Goal: Information Seeking & Learning: Understand process/instructions

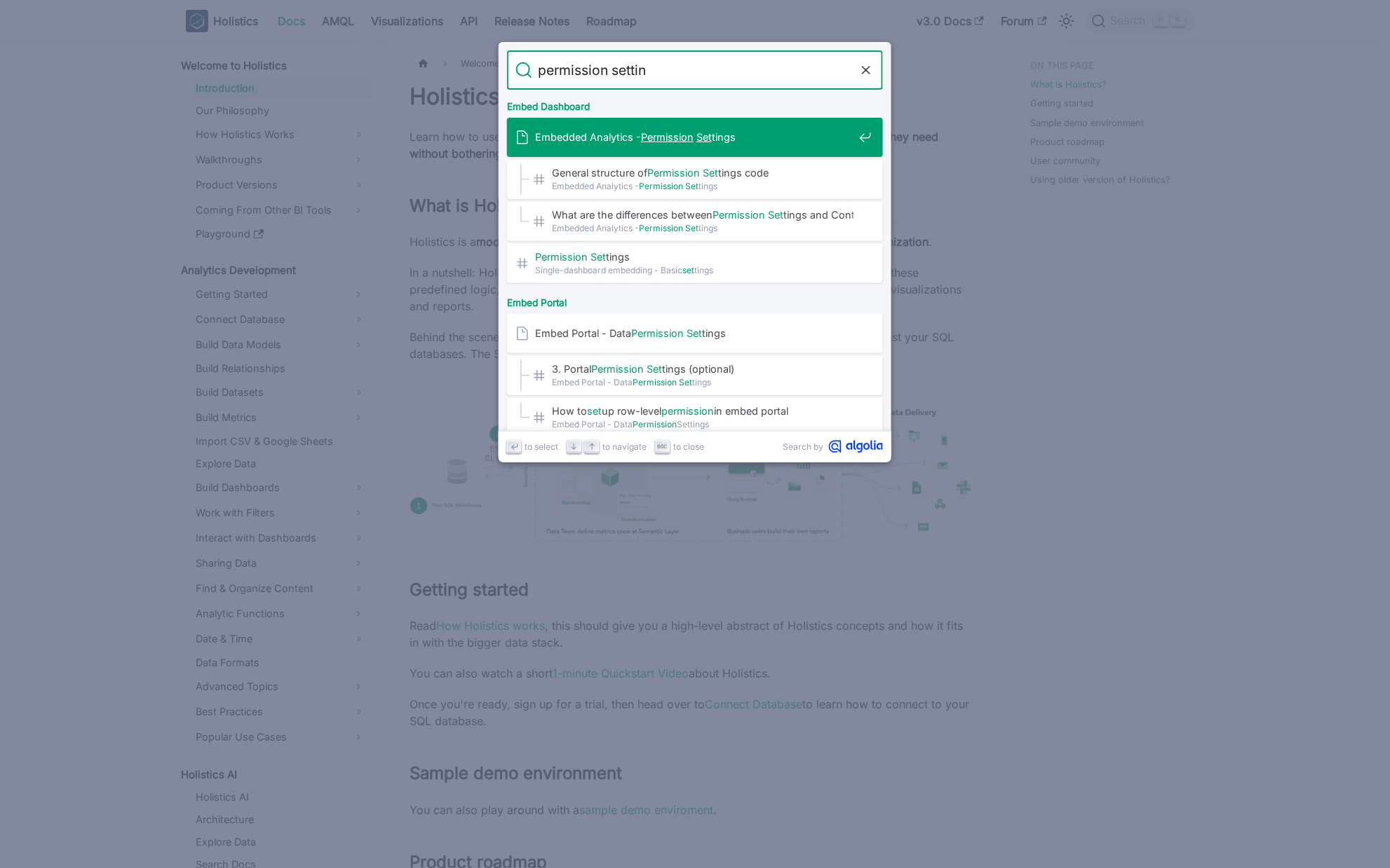
type input "permission setting"
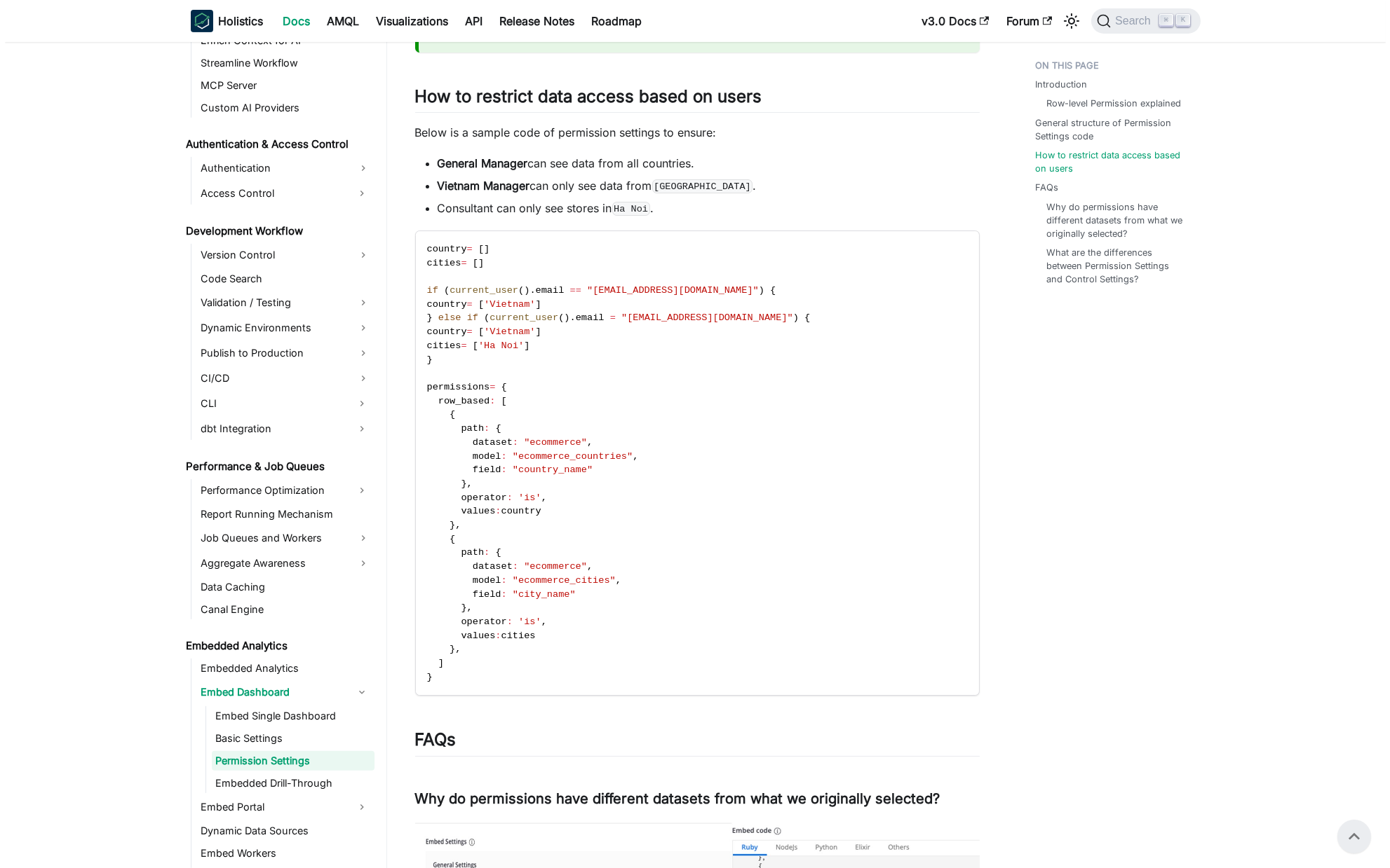
scroll to position [889, 0]
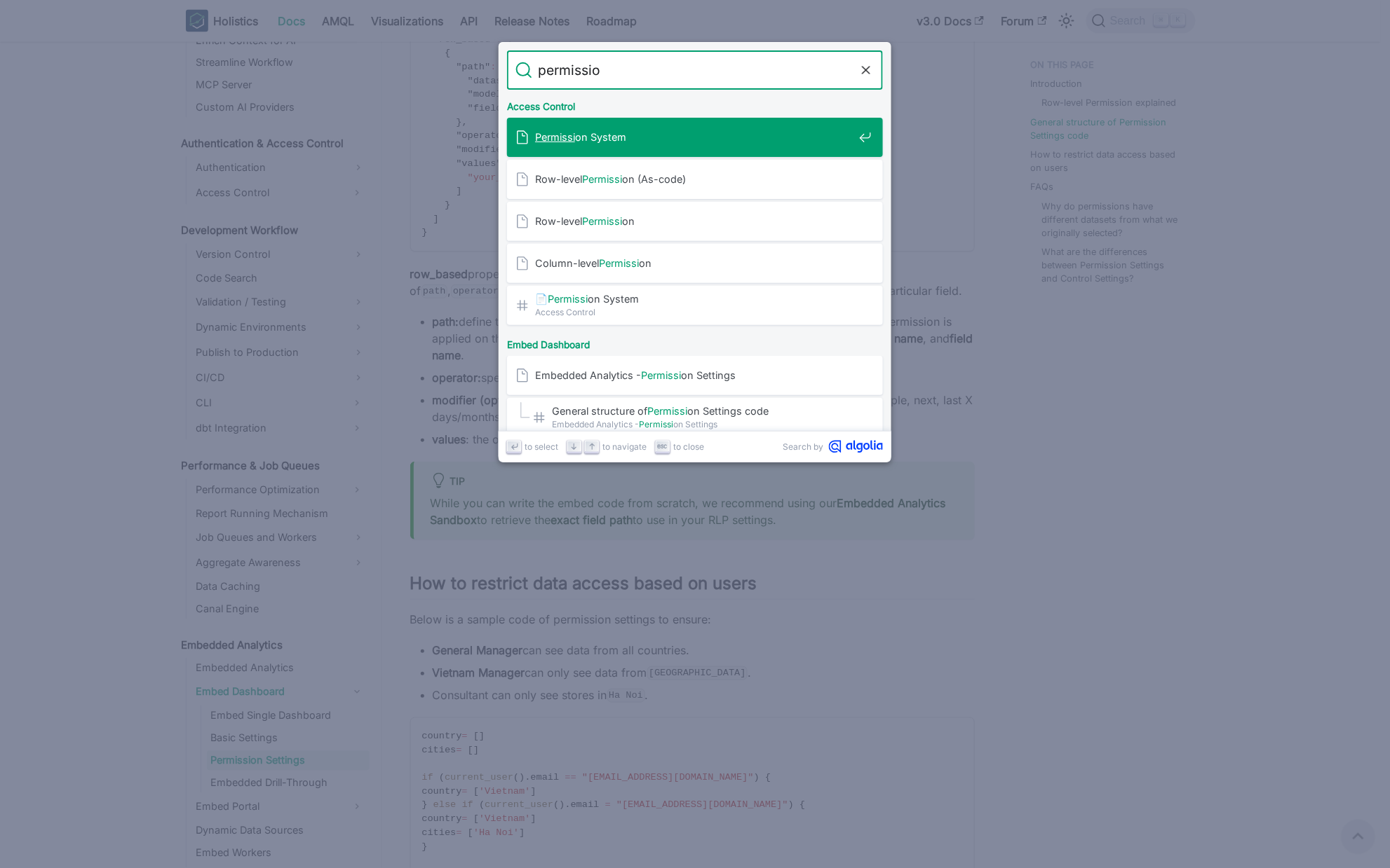
type input "permission"
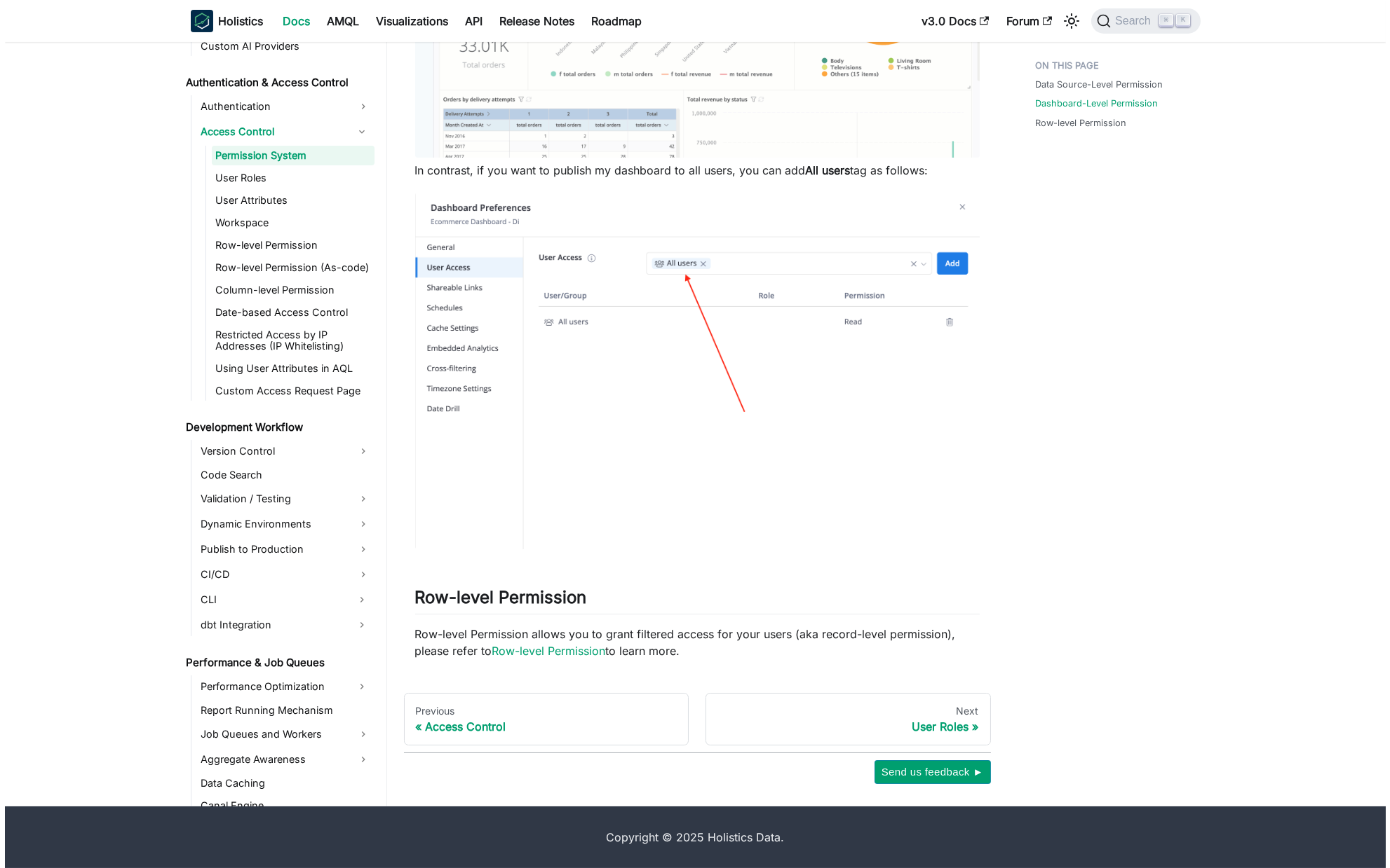
scroll to position [796, 0]
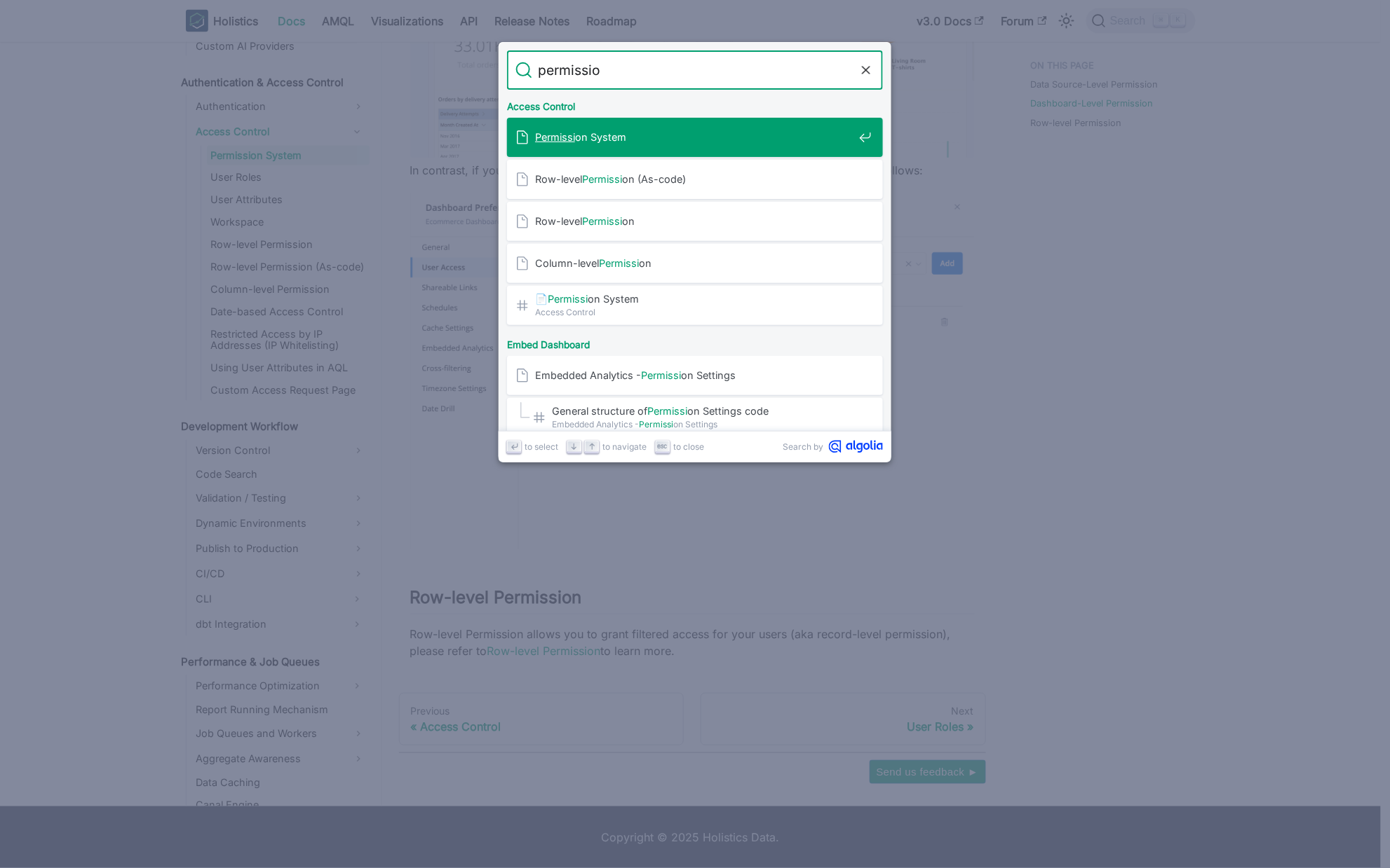
type input "permission"
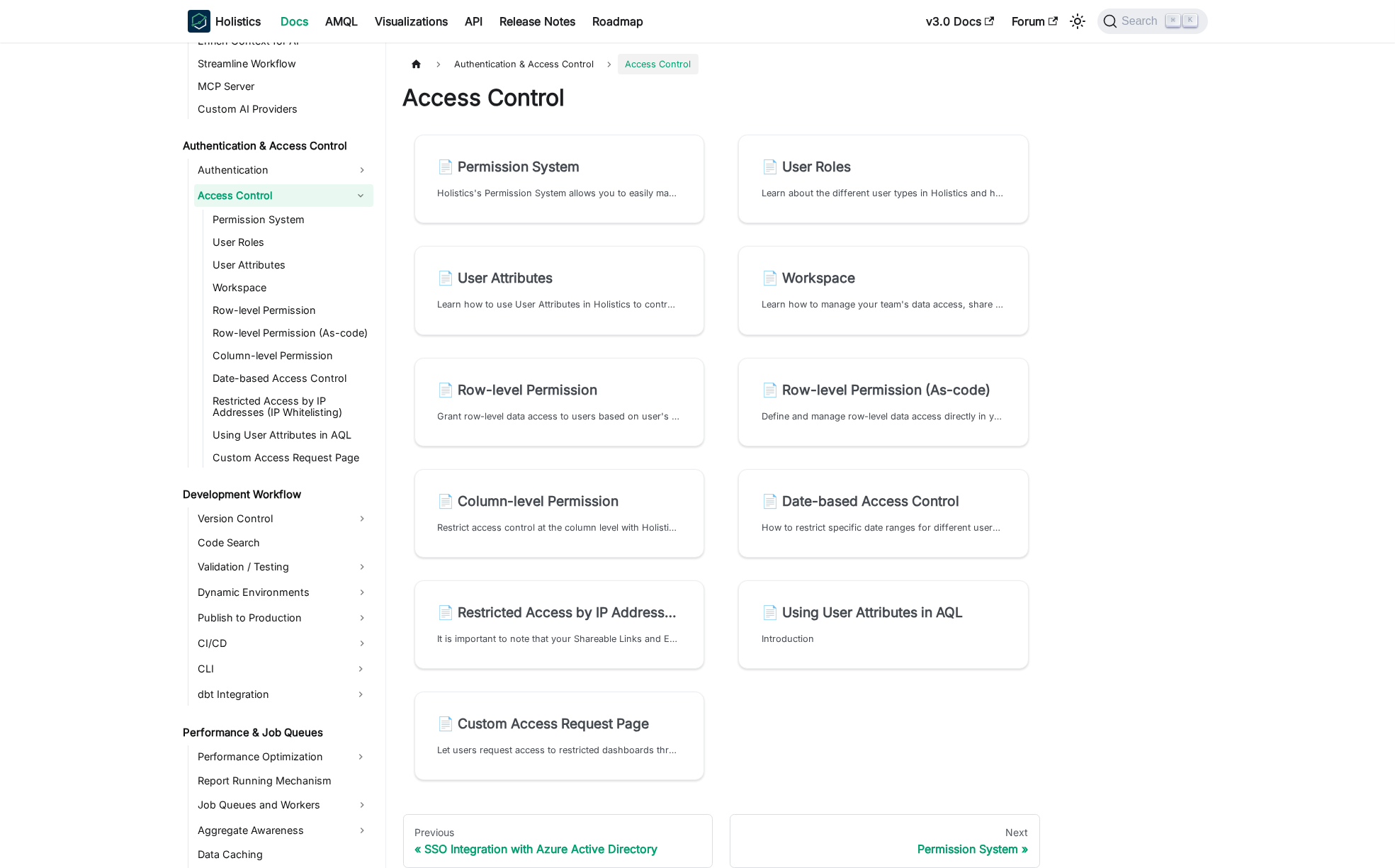
click at [1242, 433] on div "Authentication & Access Control Access Control Access Control 📄️ Permission Sys…" at bounding box center [828, 486] width 883 height 887
click at [582, 372] on link "📄️ Row-level Permission Grant row-level data access to users based on user's at…" at bounding box center [559, 402] width 290 height 88
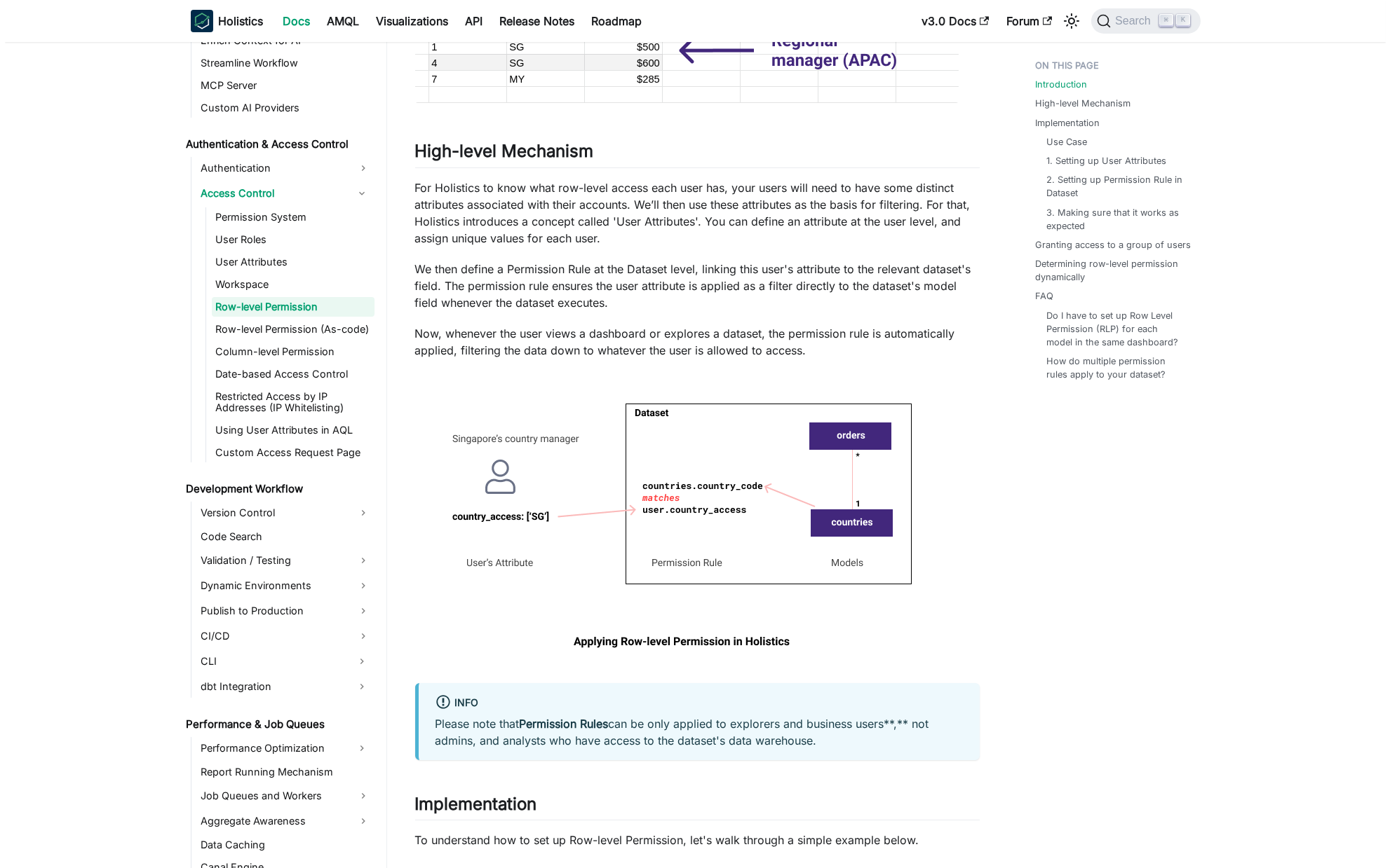
scroll to position [690, 0]
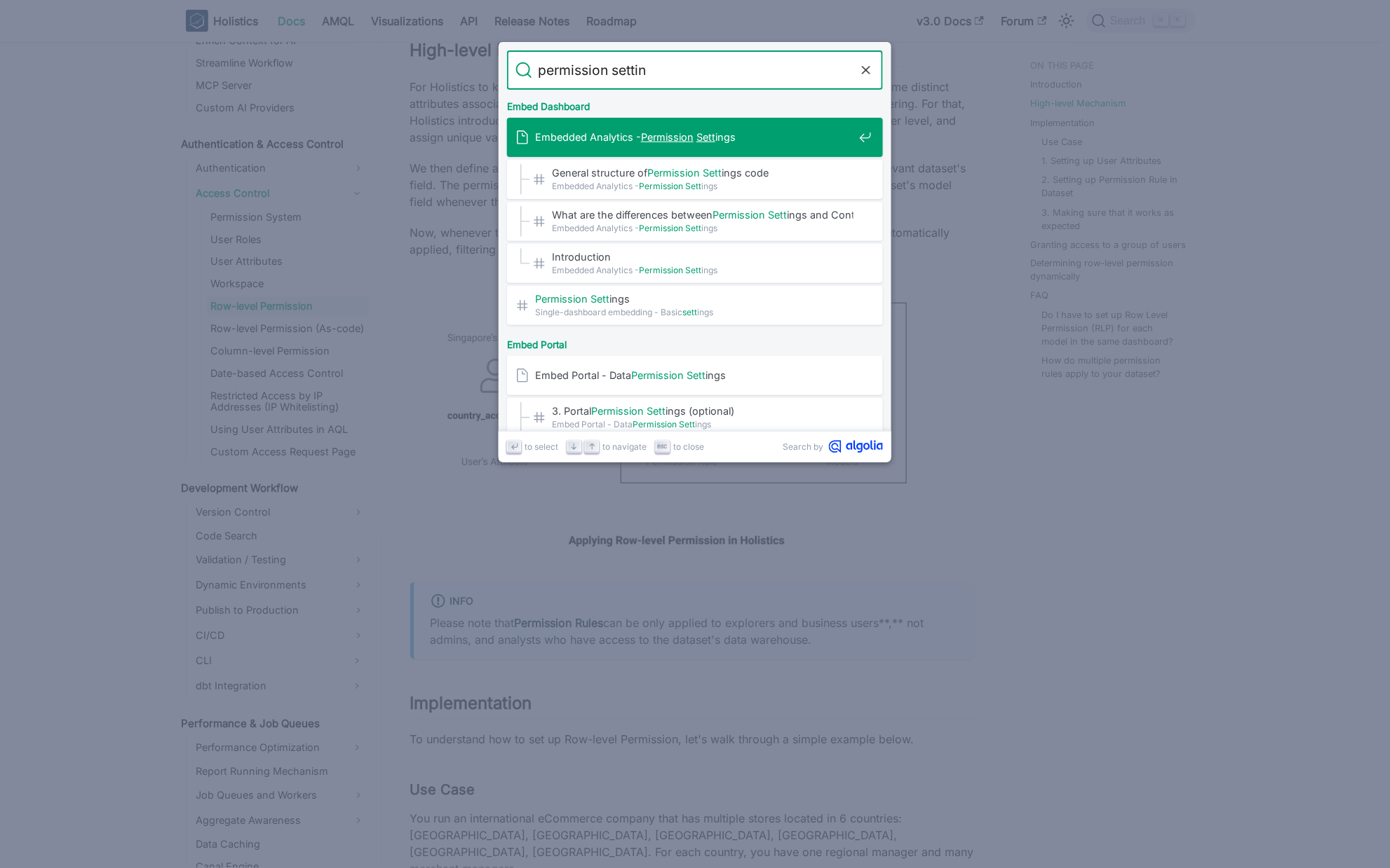
type input "permission setting"
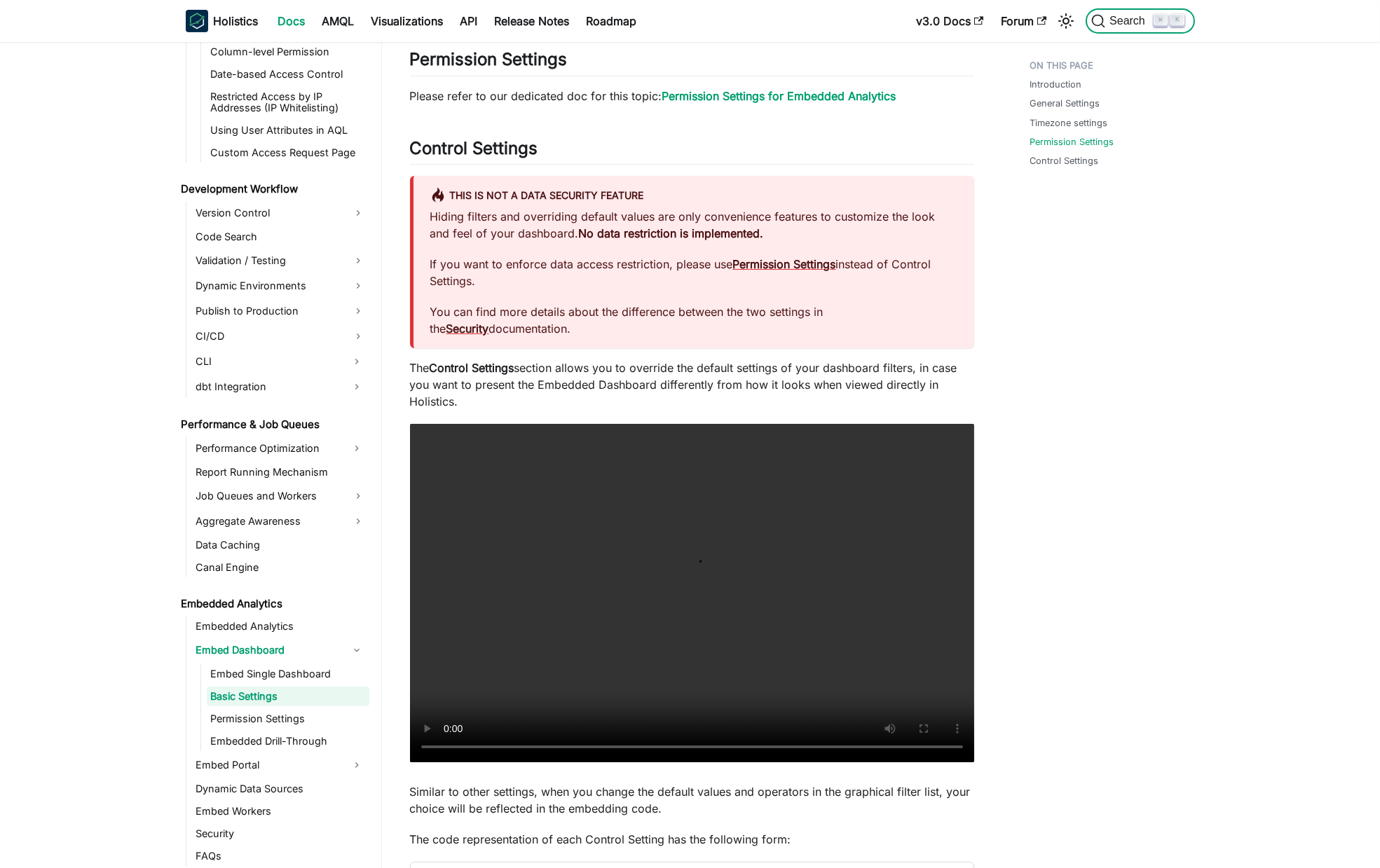
scroll to position [1171, 0]
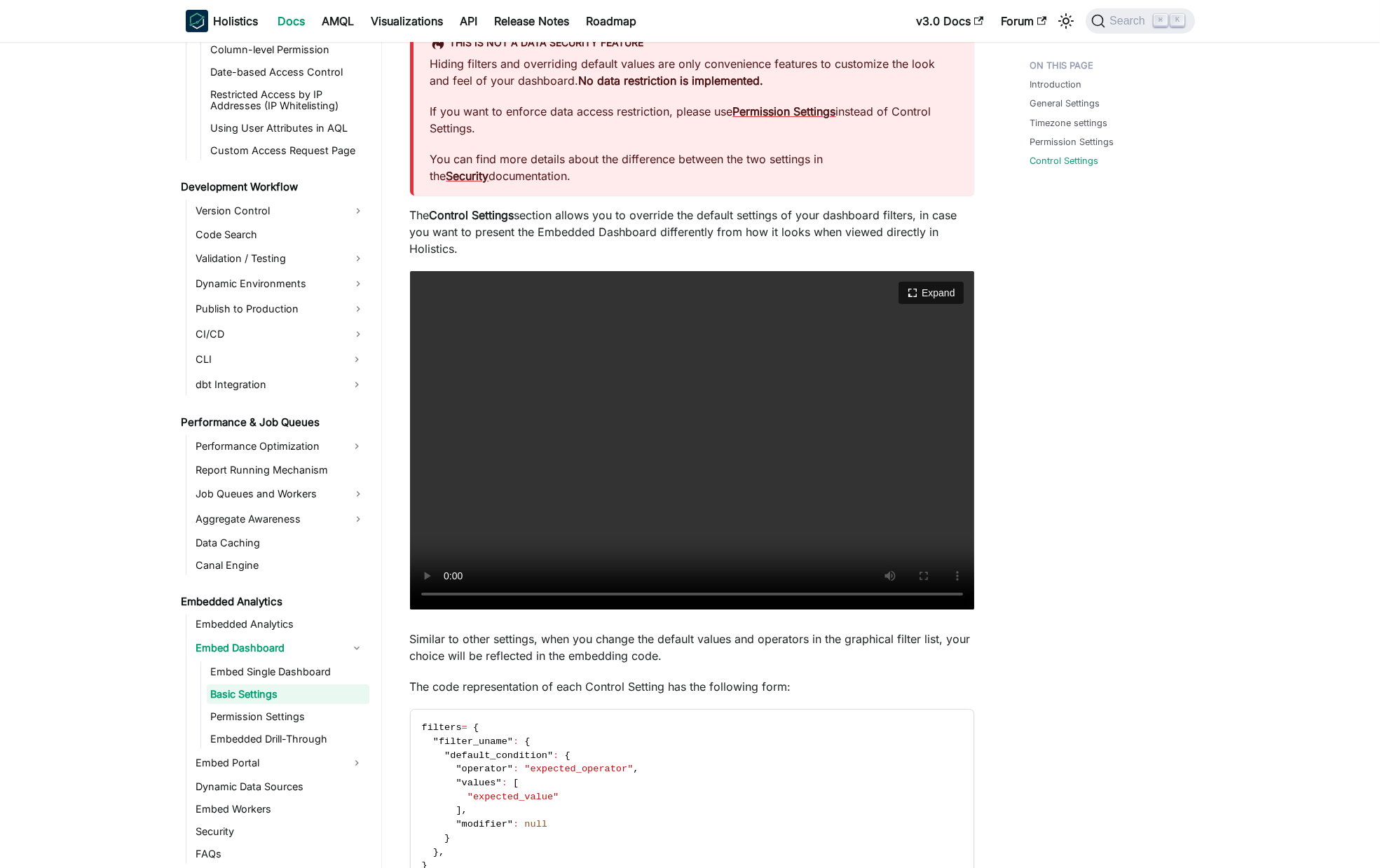
click at [719, 442] on video "Your browser does not support embedding video, but you can download it ." at bounding box center [692, 440] width 564 height 339
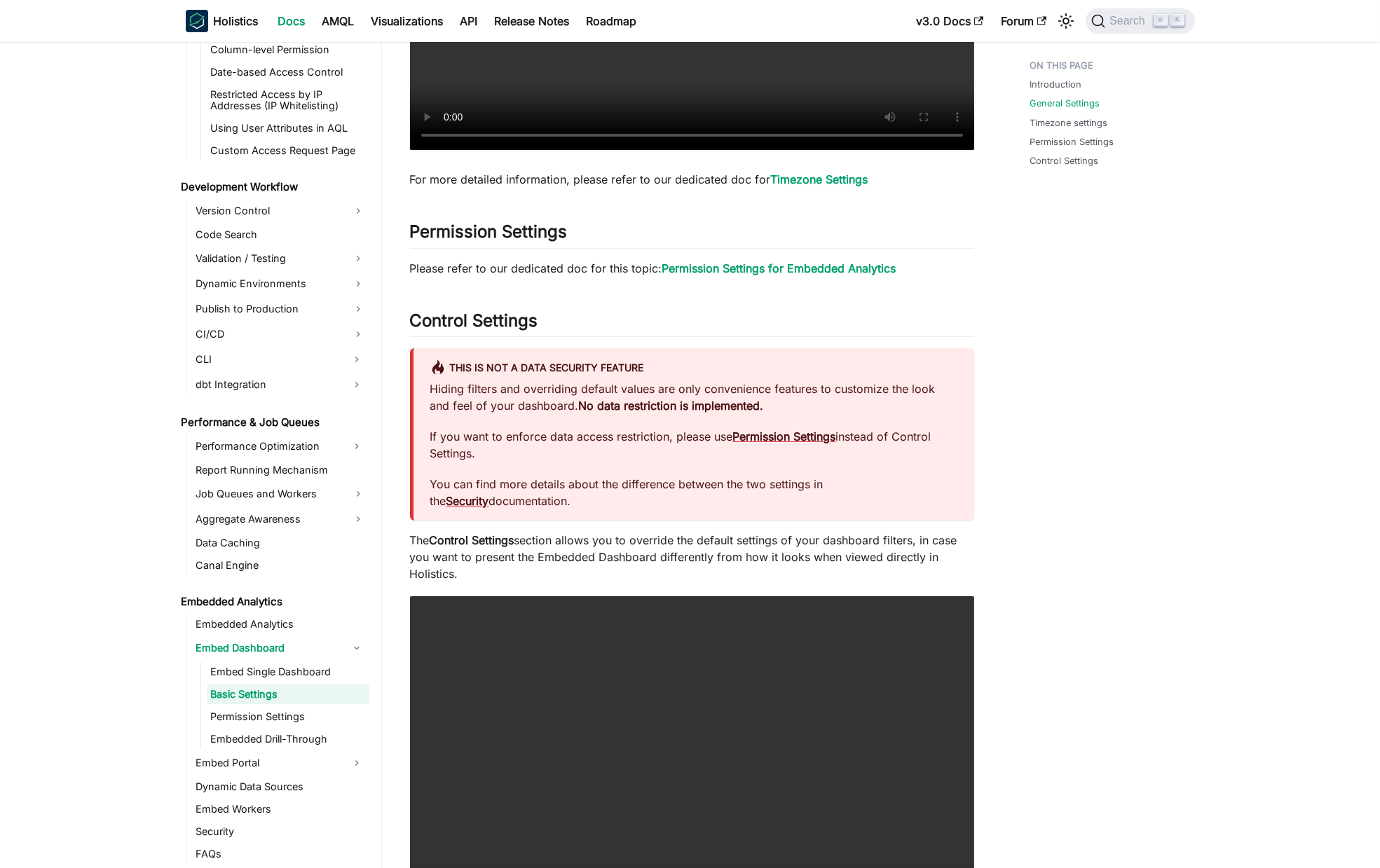
scroll to position [1223, 0]
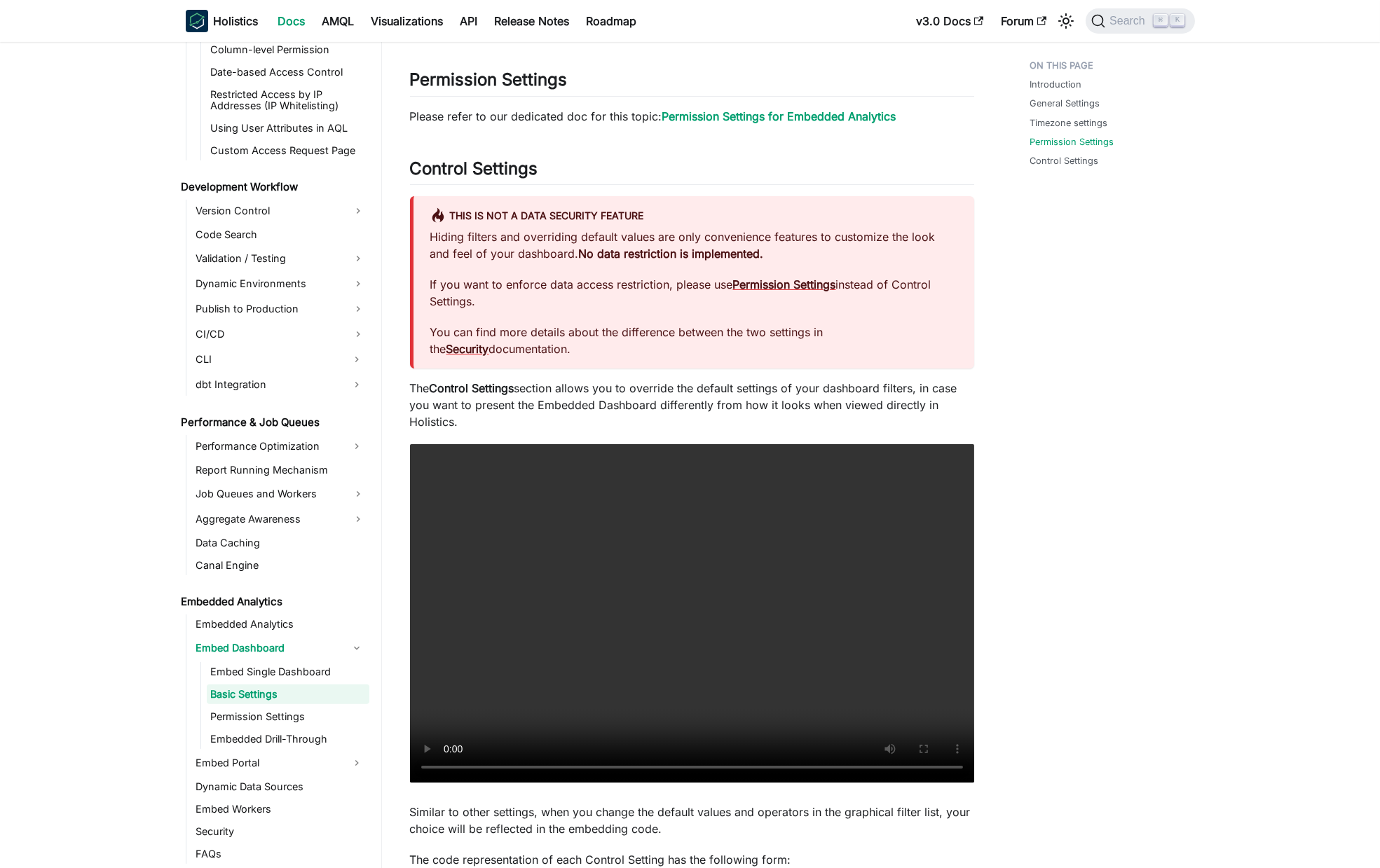
click at [1112, 411] on div "Introduction General Settings Timezone settings Permission Settings Control Set…" at bounding box center [1106, 99] width 207 height 2539
click at [784, 122] on p "Please refer to our dedicated doc for this topic: Permission Settings for Embed…" at bounding box center [692, 116] width 564 height 17
click at [790, 115] on strong "Permission Settings for Embedded Analytics" at bounding box center [779, 116] width 234 height 14
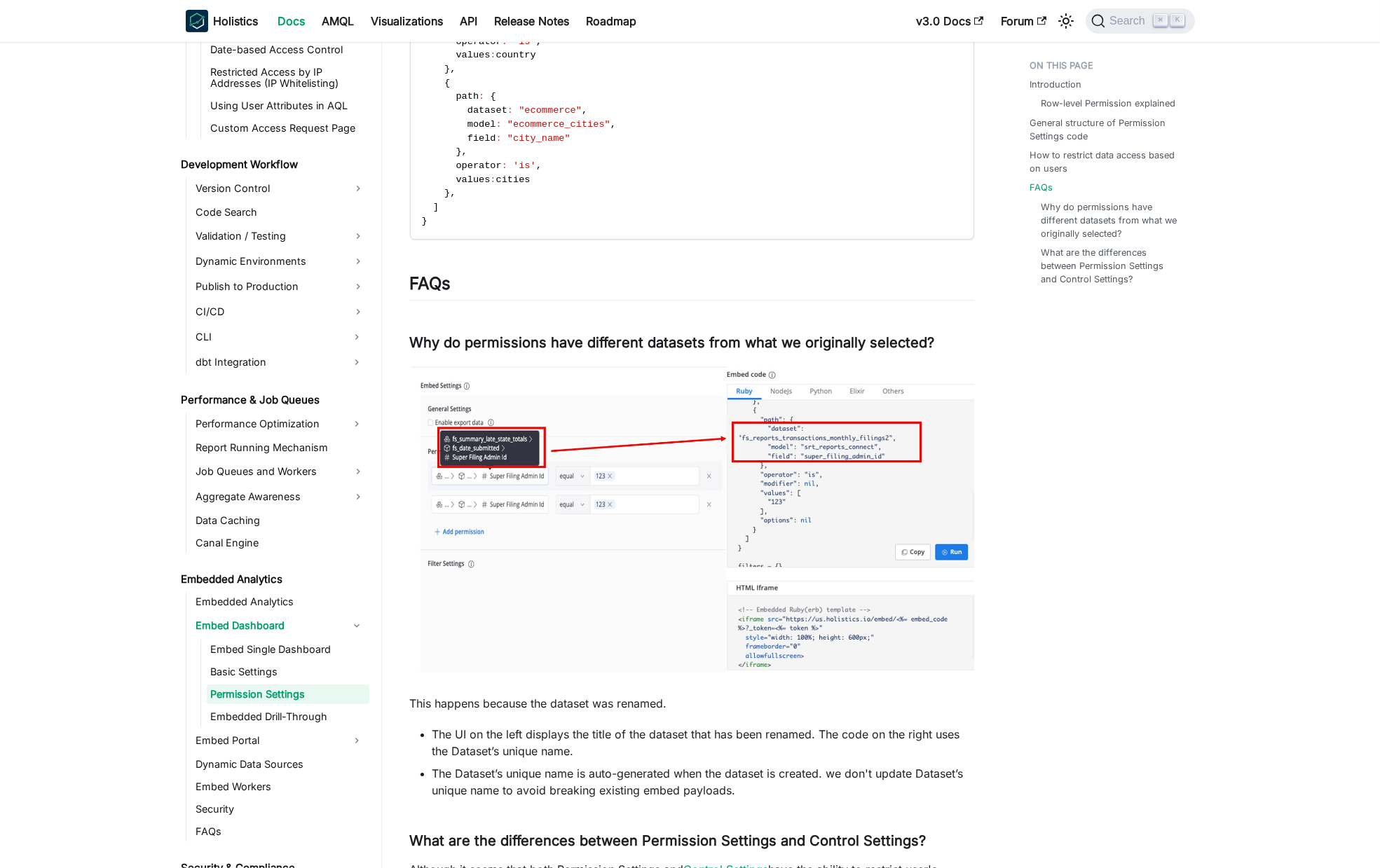
scroll to position [2099, 0]
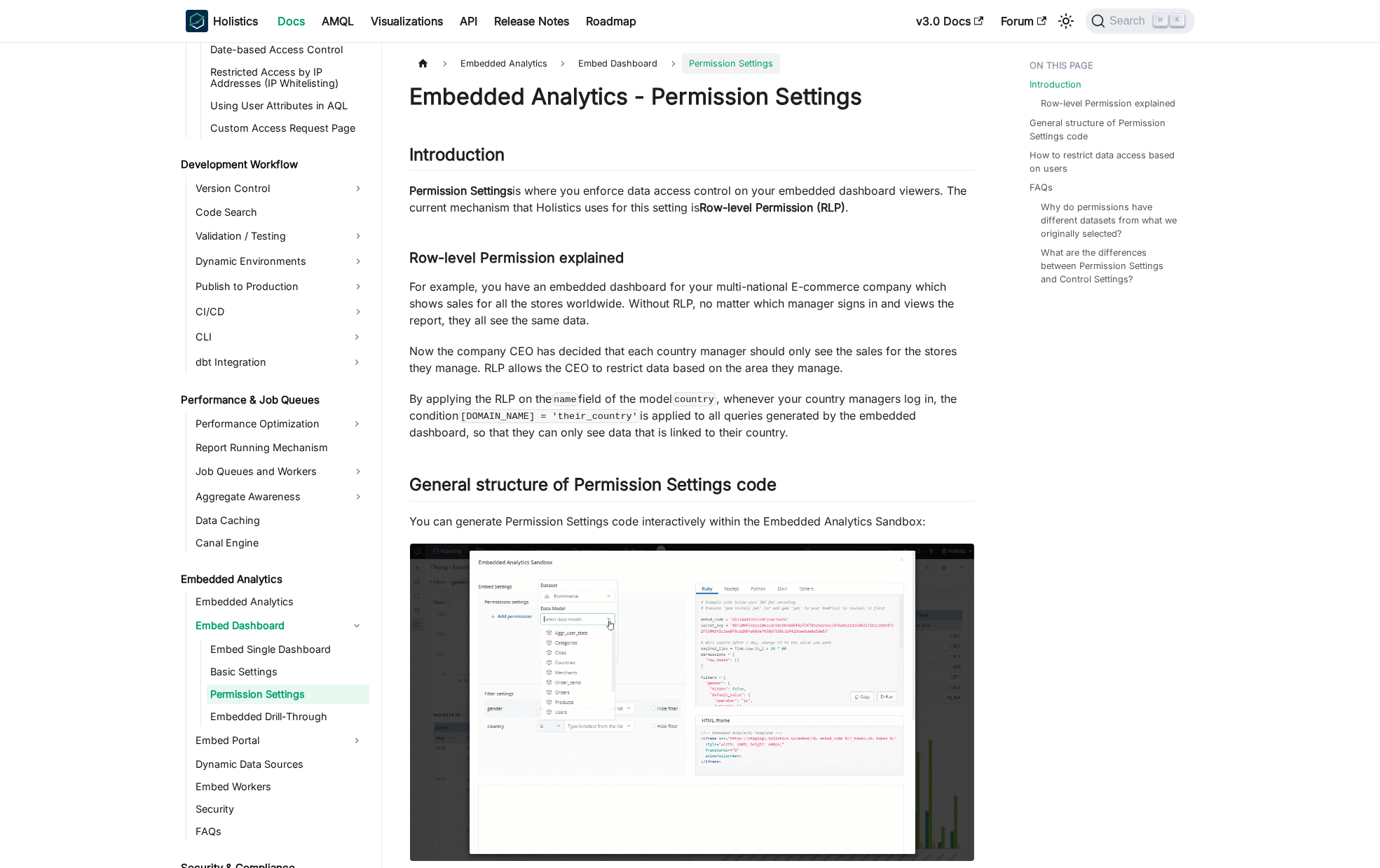
scroll to position [153, 0]
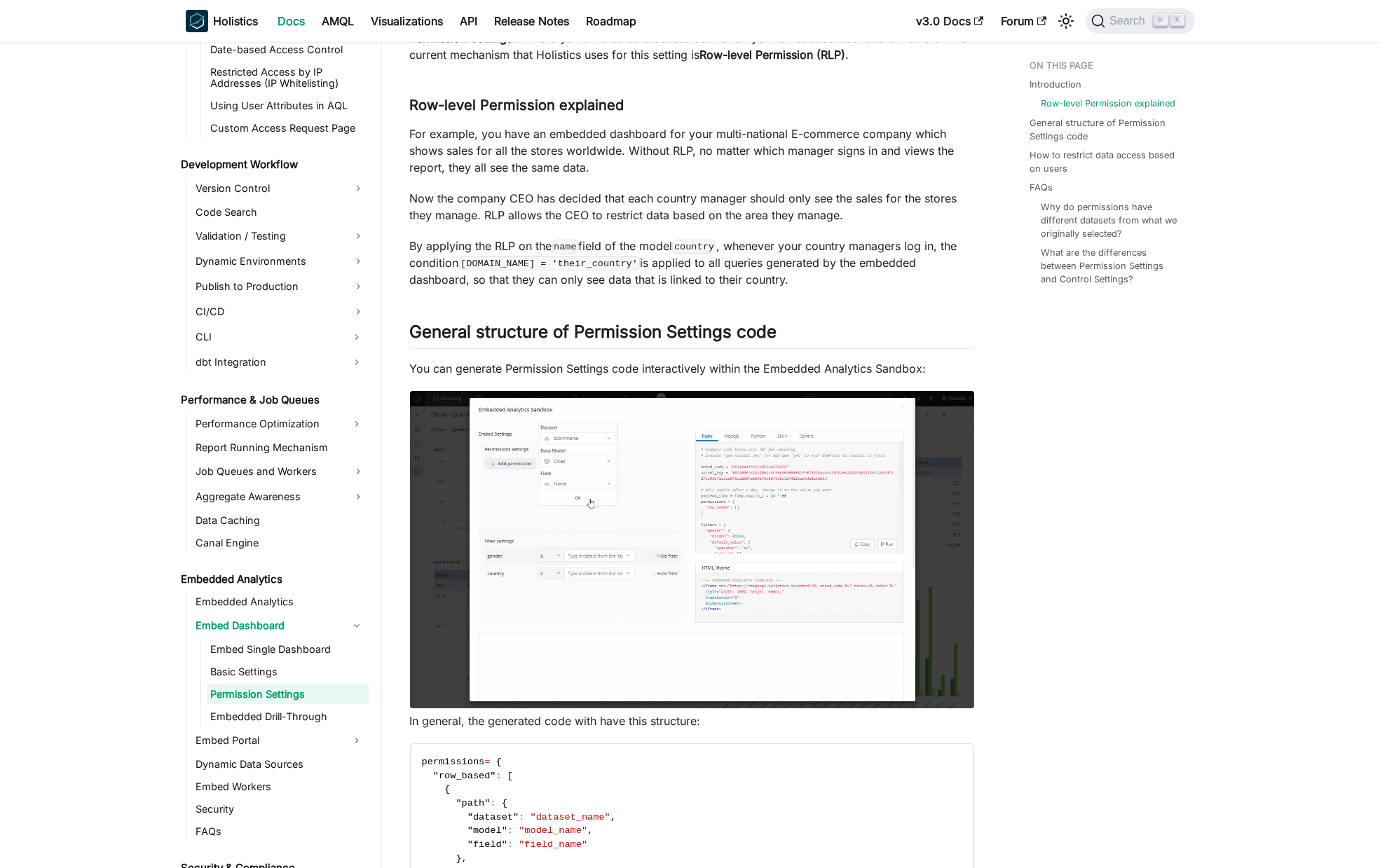
click at [497, 369] on p "You can generate Permission Settings code interactively within the Embedded Ana…" at bounding box center [692, 369] width 564 height 17
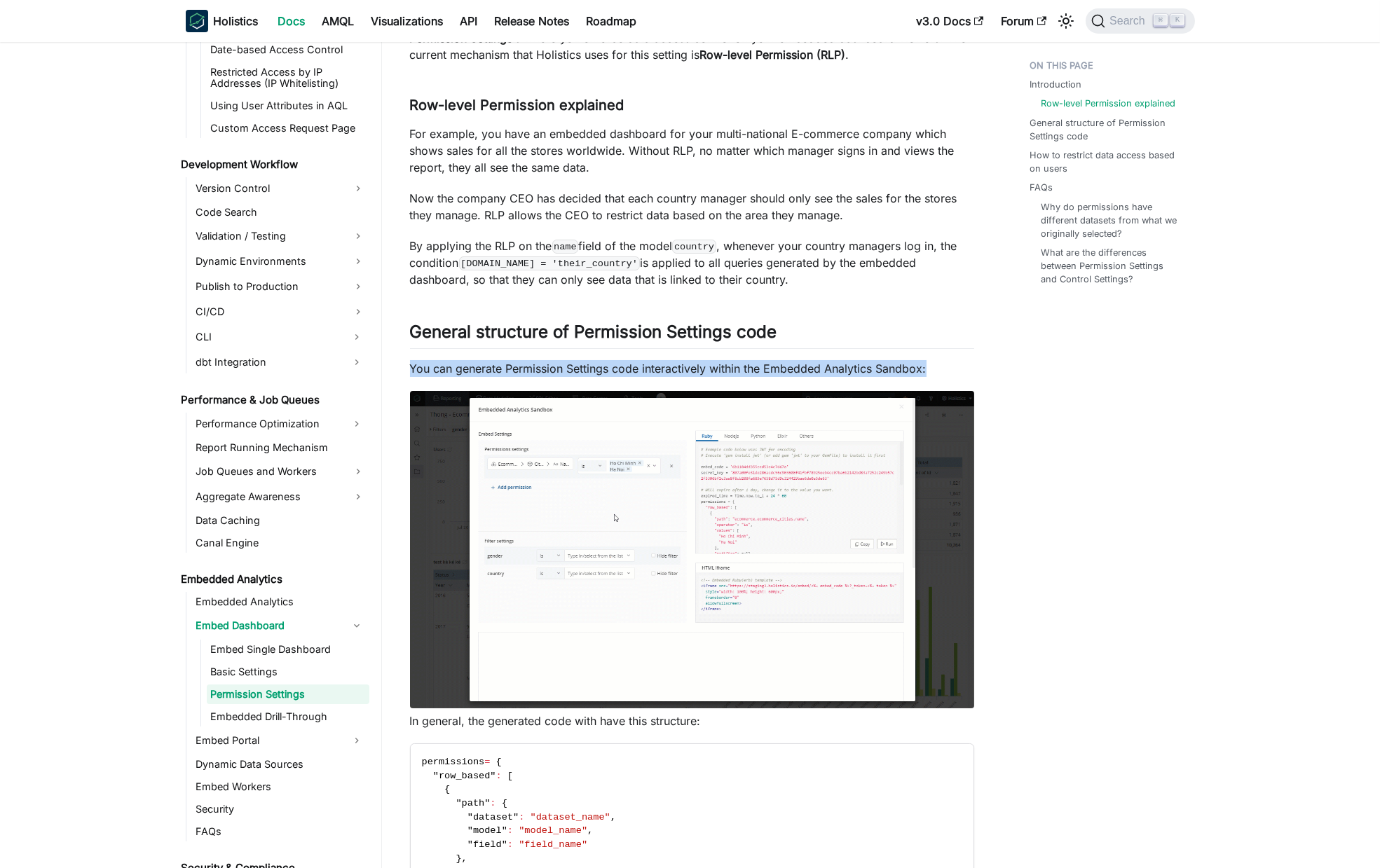
drag, startPoint x: 497, startPoint y: 369, endPoint x: 532, endPoint y: 372, distance: 35.1
click at [498, 369] on p "You can generate Permission Settings code interactively within the Embedded Ana…" at bounding box center [692, 369] width 564 height 17
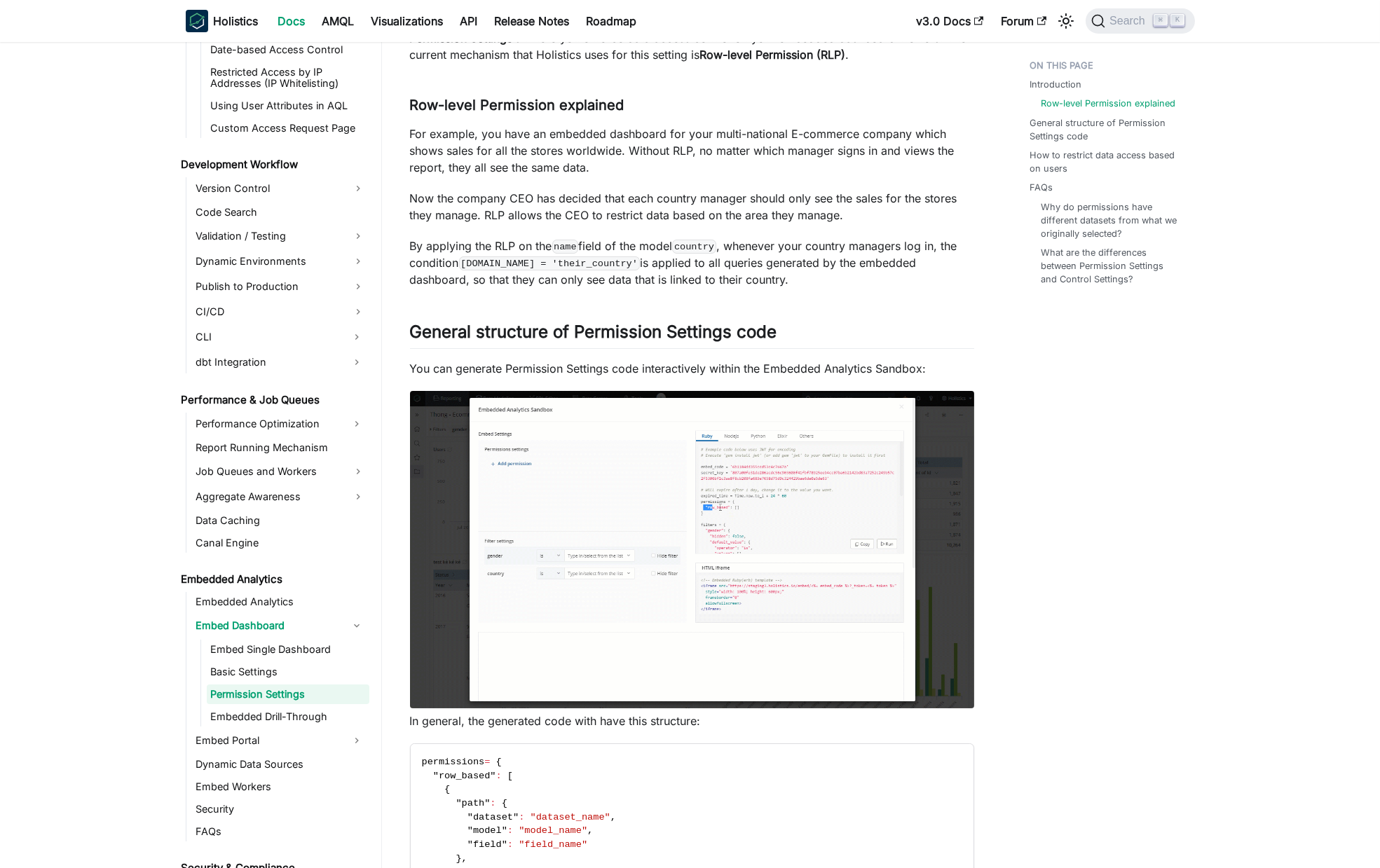
click at [579, 372] on p "You can generate Permission Settings code interactively within the Embedded Ana…" at bounding box center [692, 369] width 564 height 17
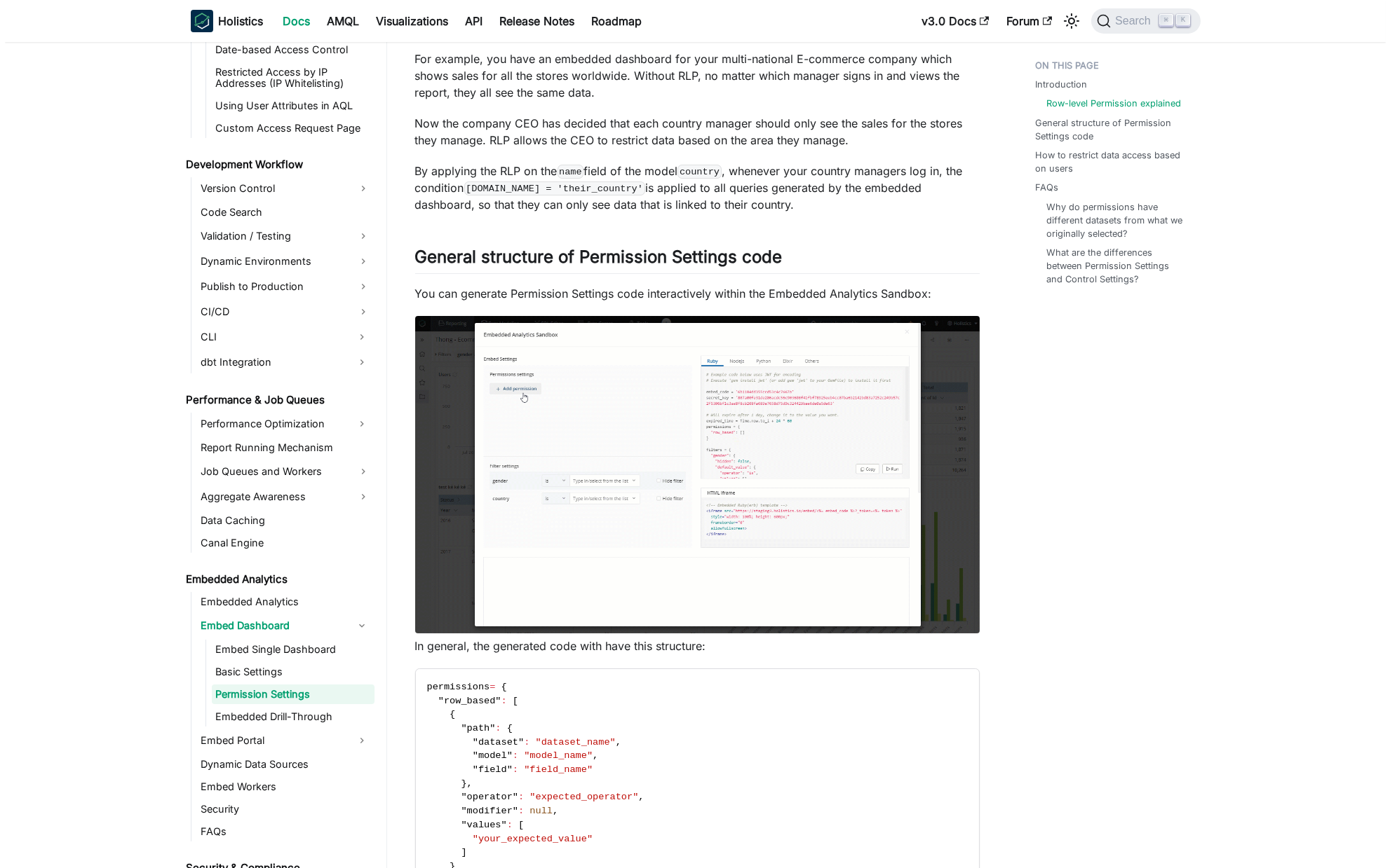
scroll to position [229, 0]
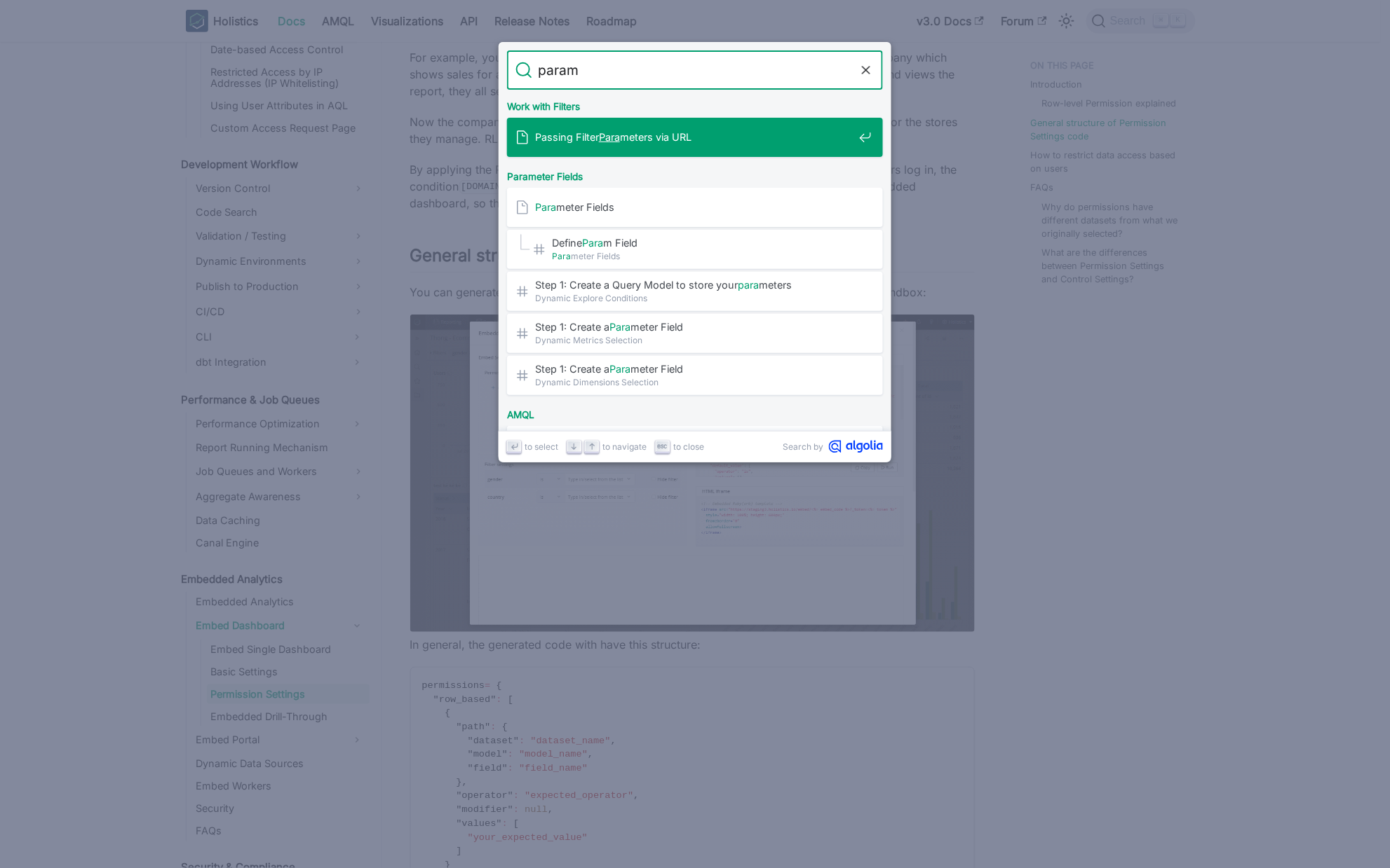
type input "parame"
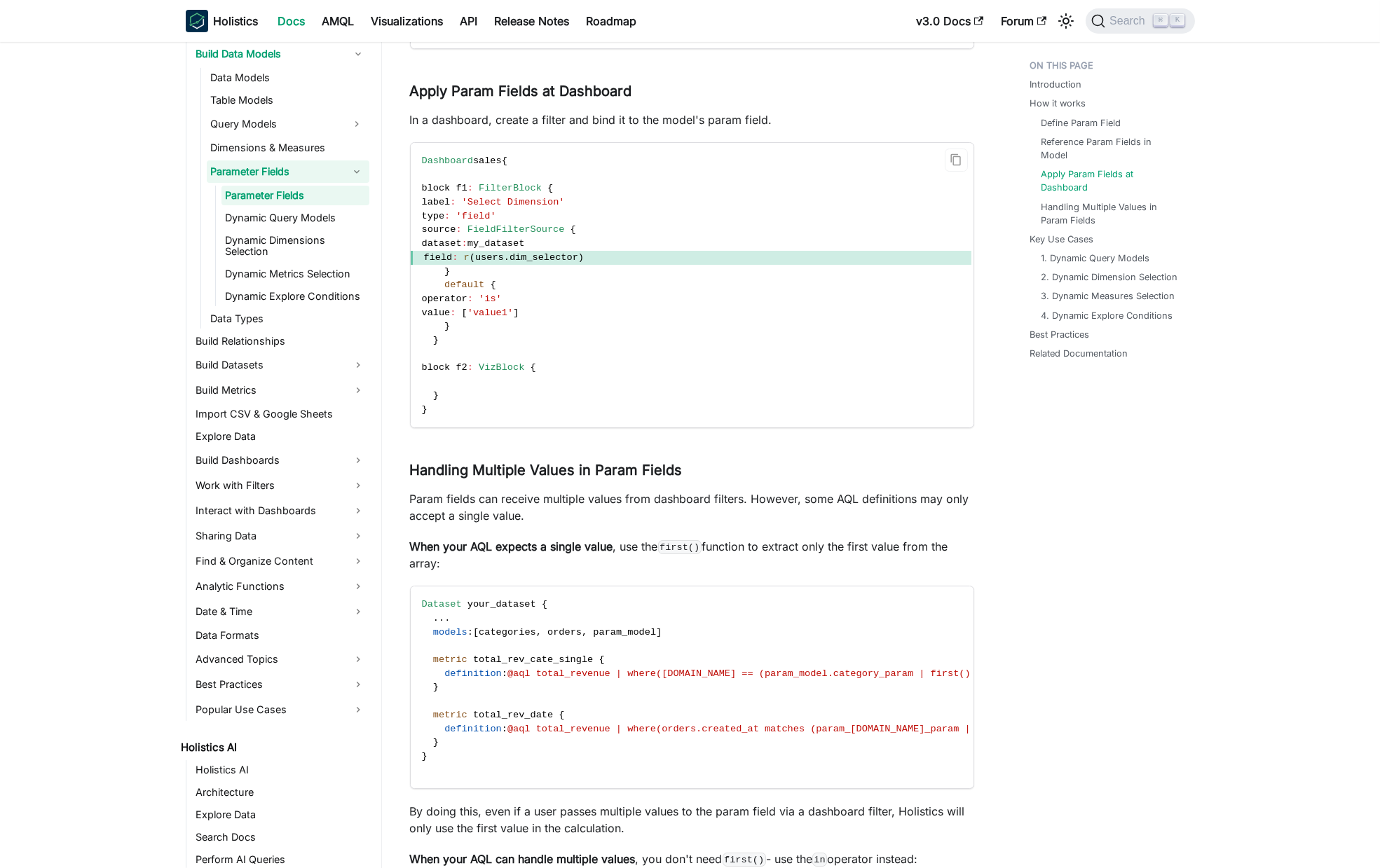
scroll to position [1535, 0]
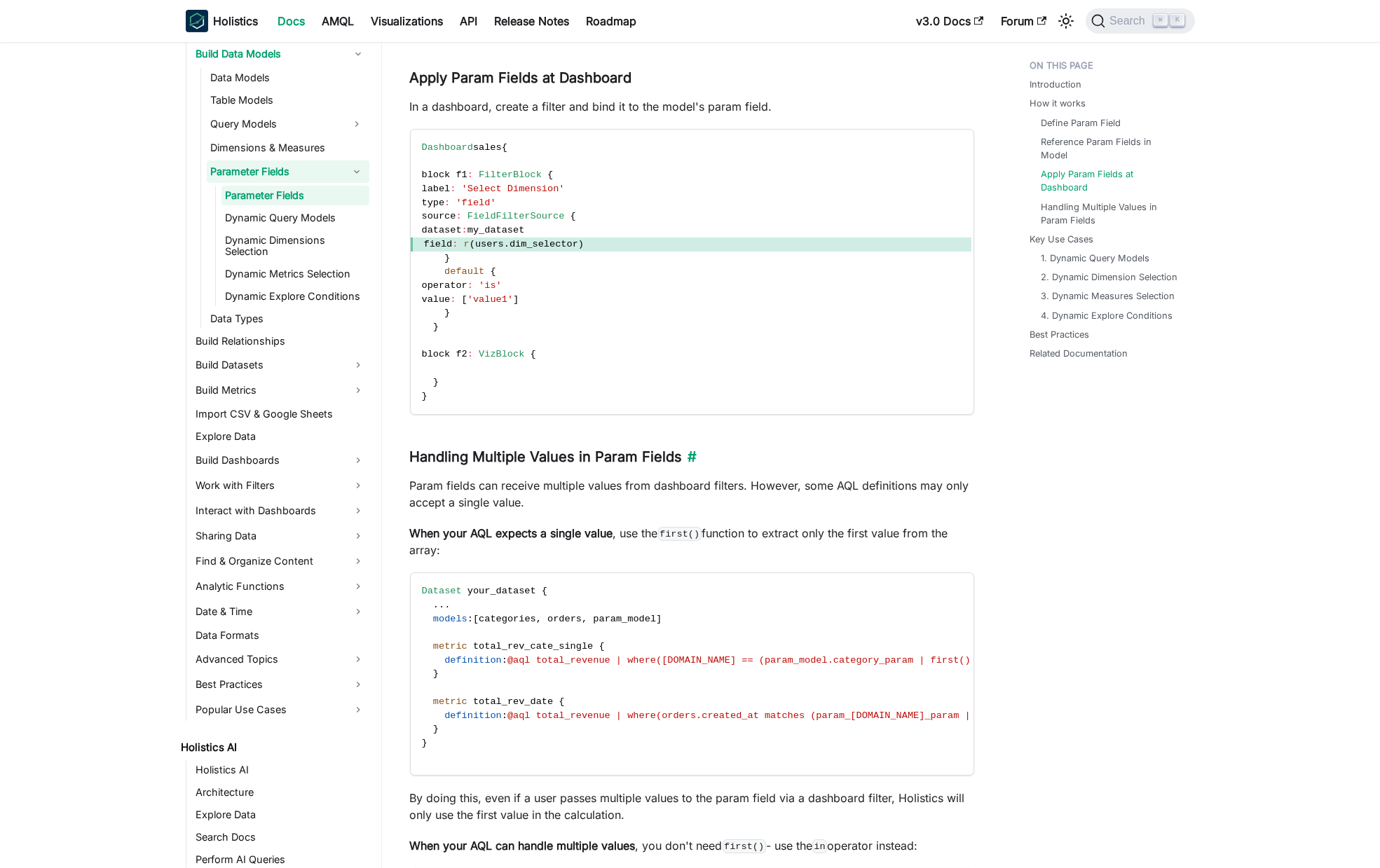
click at [438, 460] on h3 "Handling Multiple Values in Param Fields ​" at bounding box center [692, 457] width 564 height 18
drag, startPoint x: 438, startPoint y: 460, endPoint x: 647, endPoint y: 465, distance: 209.1
click at [647, 465] on h3 "Handling Multiple Values in Param Fields ​" at bounding box center [692, 457] width 564 height 18
click at [668, 455] on h3 "Handling Multiple Values in Param Fields ​" at bounding box center [692, 457] width 564 height 18
drag, startPoint x: 668, startPoint y: 455, endPoint x: 449, endPoint y: 452, distance: 219.0
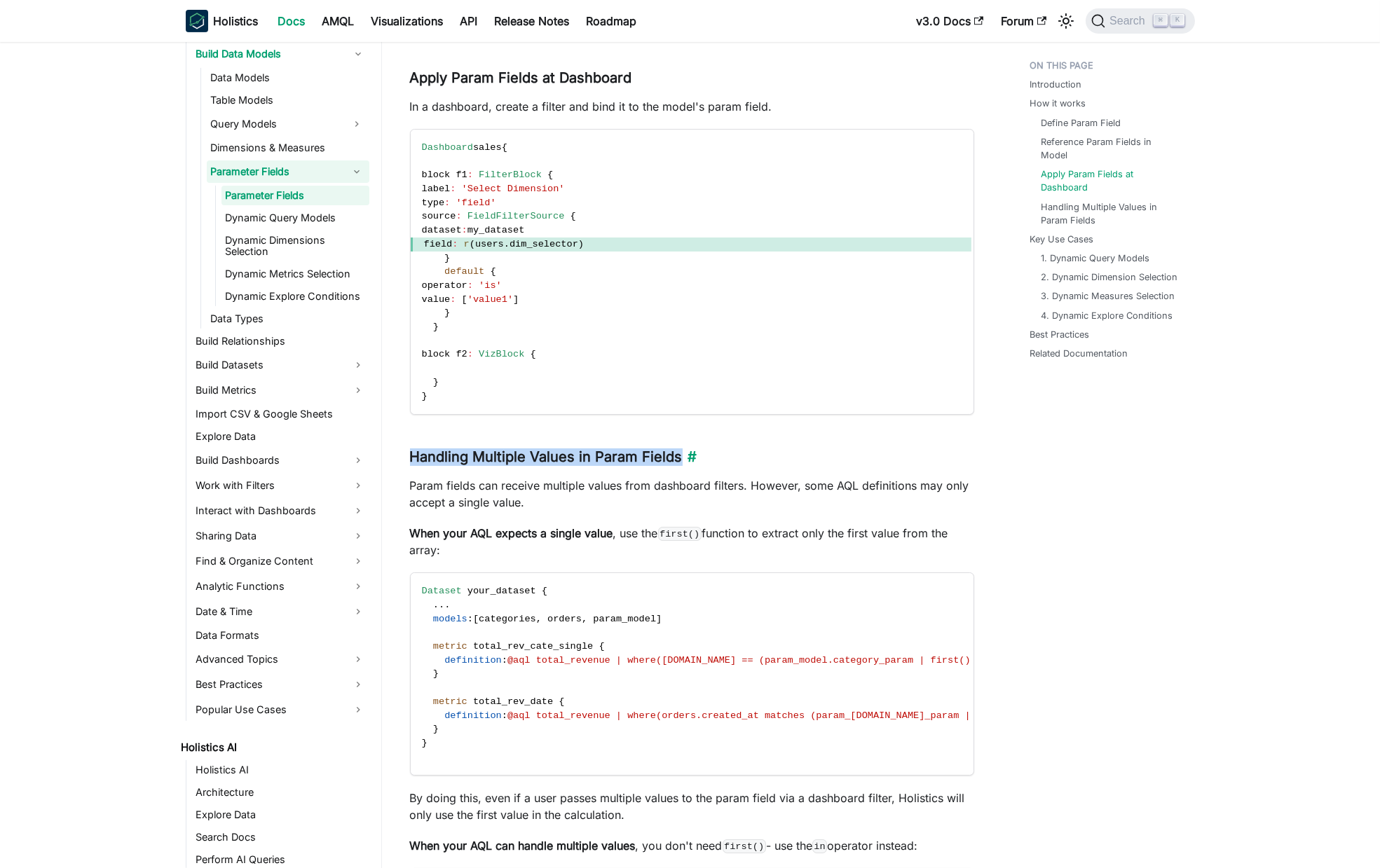
click at [449, 452] on h3 "Handling Multiple Values in Param Fields ​" at bounding box center [692, 457] width 564 height 18
click at [545, 445] on div "Parameter Fields Introduction ​ Parameter fields (aka param fields) are special…" at bounding box center [692, 737] width 564 height 4378
click at [660, 453] on h3 "Handling Multiple Values in Param Fields ​" at bounding box center [692, 457] width 564 height 18
drag, startPoint x: 660, startPoint y: 453, endPoint x: 433, endPoint y: 452, distance: 227.0
click at [433, 452] on h3 "Handling Multiple Values in Param Fields ​" at bounding box center [692, 457] width 564 height 18
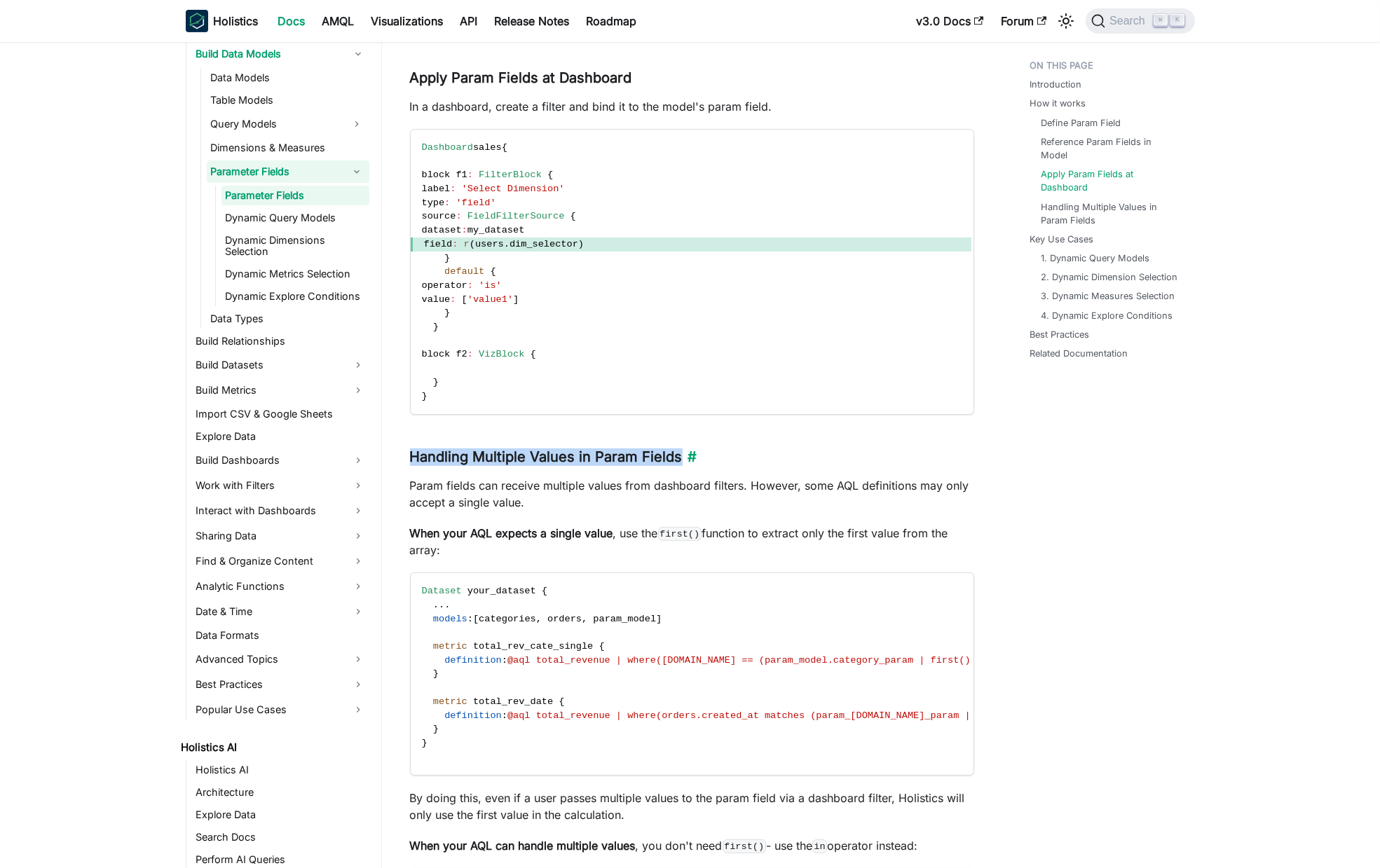
click at [495, 450] on h3 "Handling Multiple Values in Param Fields ​" at bounding box center [692, 457] width 564 height 18
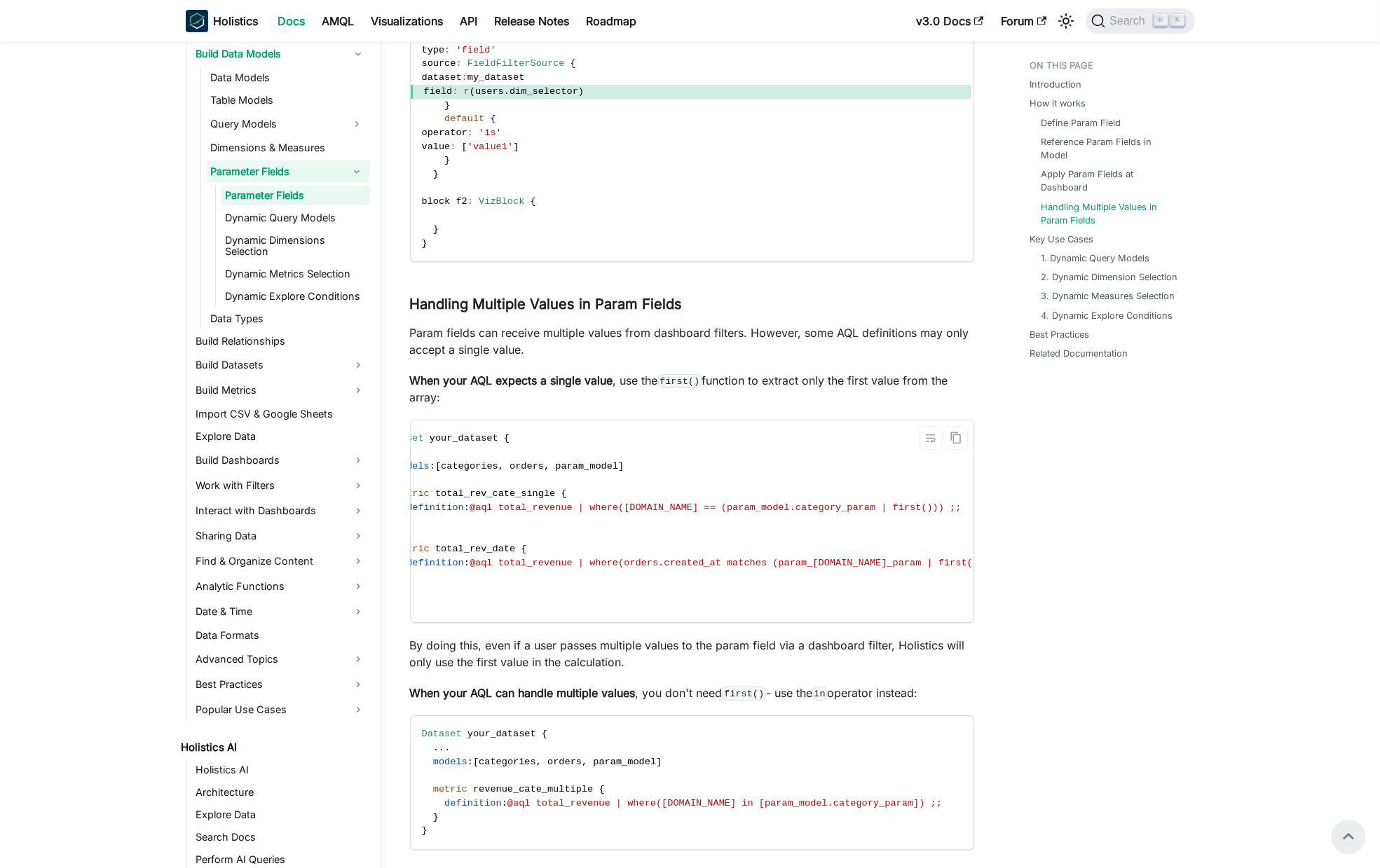
scroll to position [0, 0]
click at [750, 510] on span "@aql total_revenue | where(categories.name == (param_model.category_param | fir…" at bounding box center [754, 507] width 492 height 10
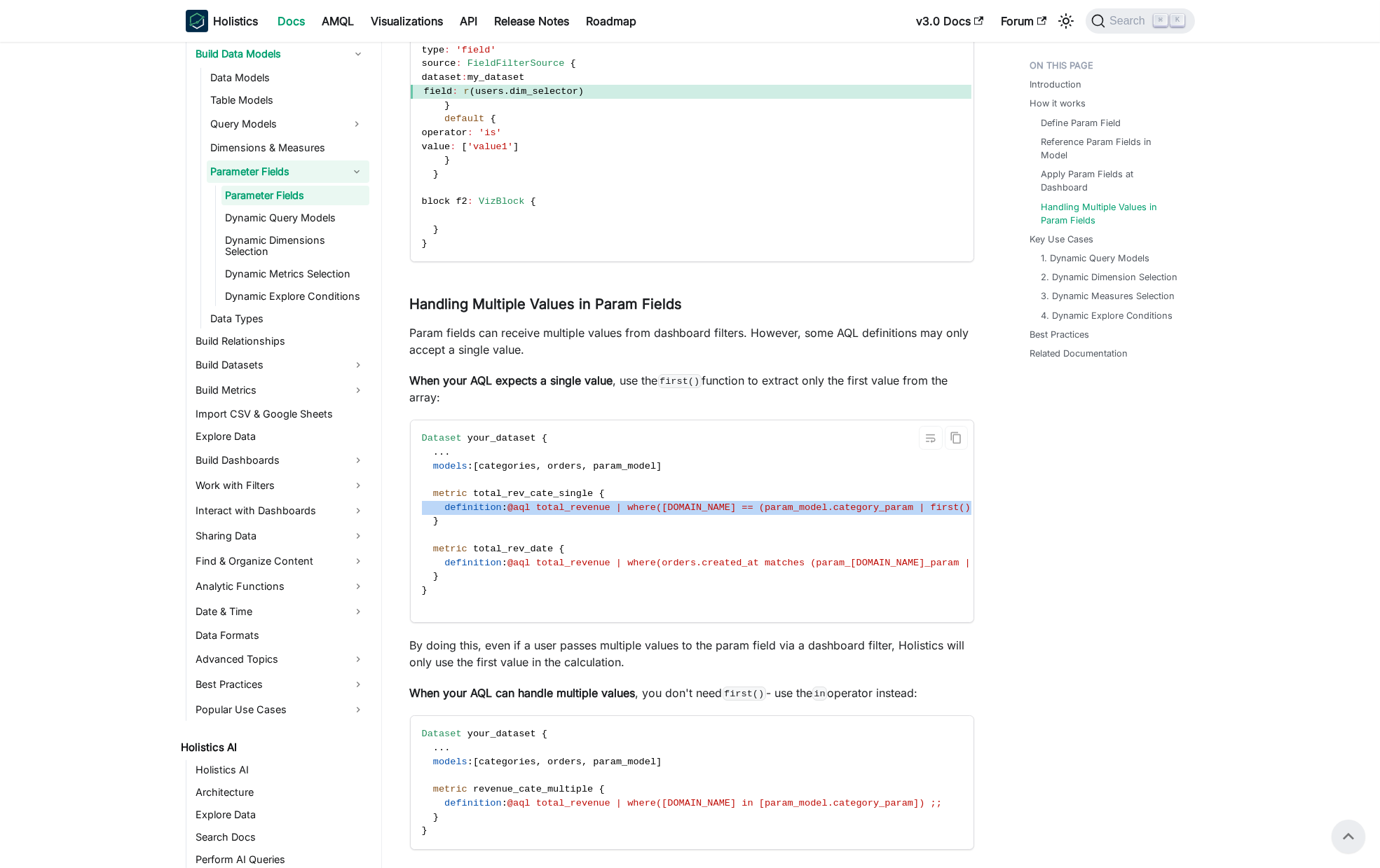
click at [750, 510] on span "@aql total_revenue | where(categories.name == (param_model.category_param | fir…" at bounding box center [754, 507] width 492 height 10
click at [815, 509] on span "@aql total_revenue | where(categories.name == (param_model.category_param | fir…" at bounding box center [754, 507] width 492 height 10
click at [803, 565] on span "@aql total_revenue | where(orders.created_at matches (param_model.date_param | …" at bounding box center [776, 563] width 538 height 10
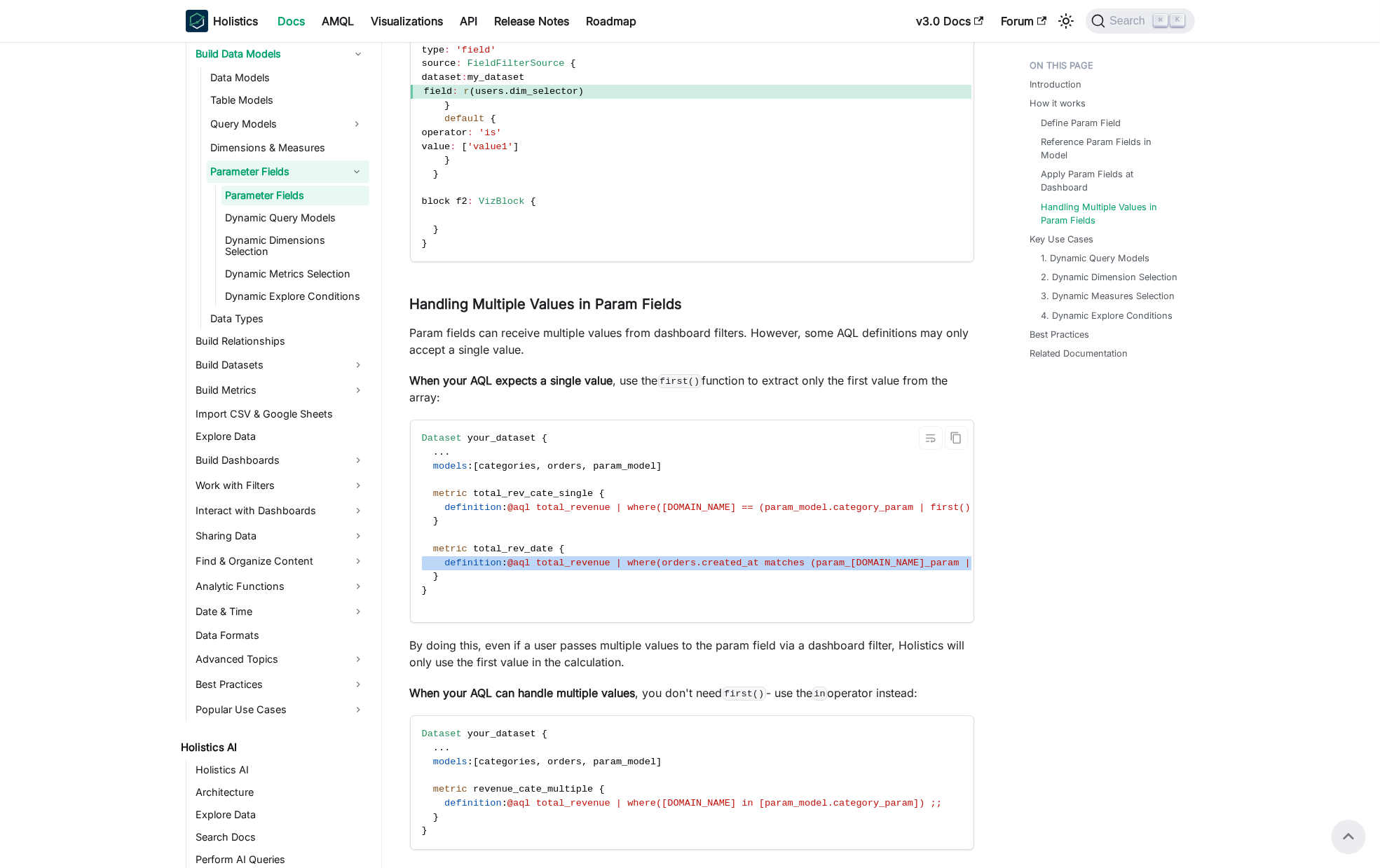
click at [803, 565] on span "@aql total_revenue | where(orders.created_at matches (param_model.date_param | …" at bounding box center [776, 563] width 538 height 10
click at [769, 503] on span "@aql total_revenue | where(categories.name == (param_model.category_param | fir…" at bounding box center [754, 507] width 492 height 10
click at [654, 499] on code "Dataset your_dataset { . . . models : [ categories , orders , param_model ] met…" at bounding box center [733, 521] width 646 height 202
click at [540, 514] on code "Dataset your_dataset { . . . models : [ categories , orders , param_model ] met…" at bounding box center [733, 521] width 646 height 202
click at [591, 502] on span "@aql total_revenue | where(categories.name == (param_model.category_param | fir…" at bounding box center [754, 507] width 492 height 10
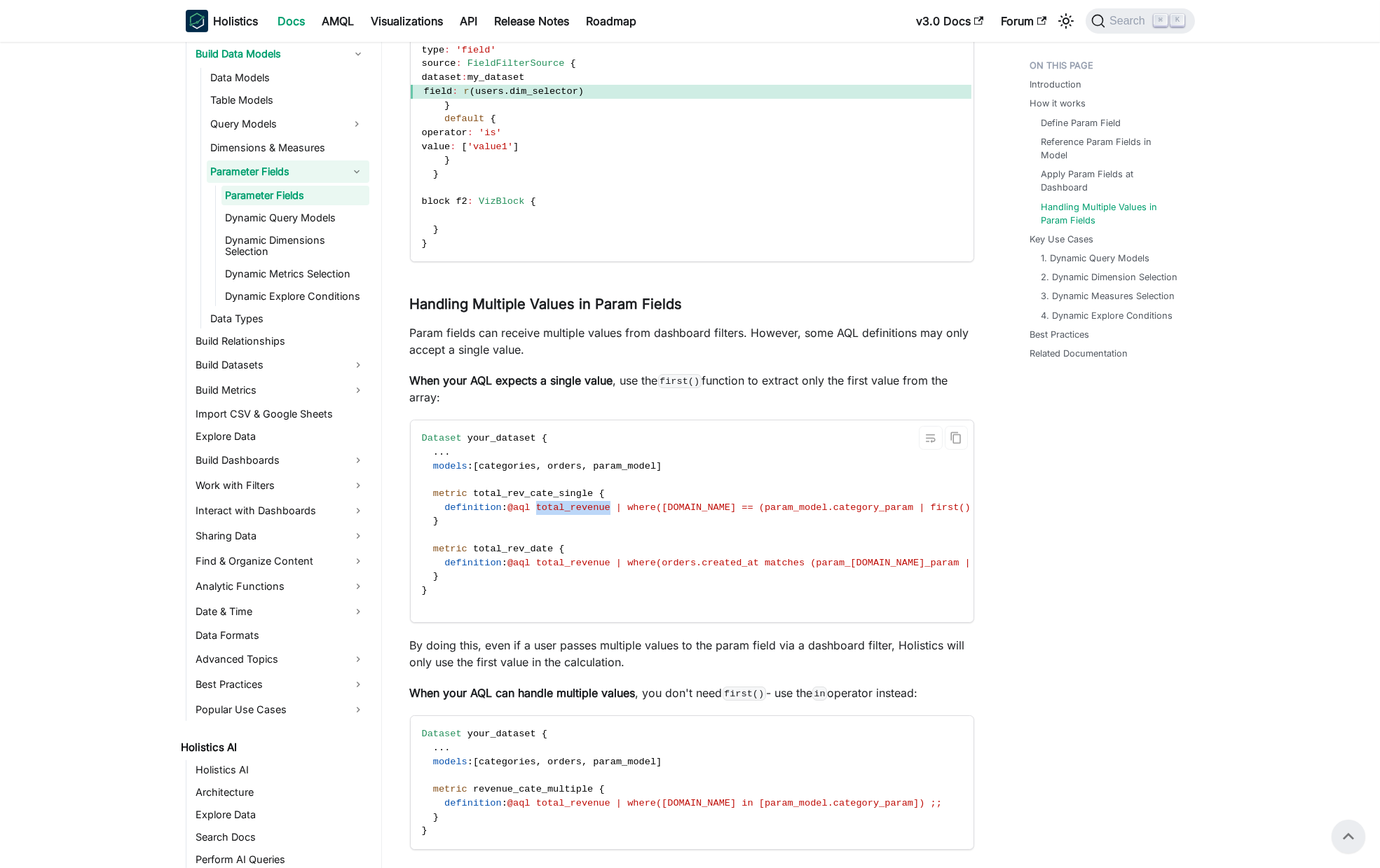
click at [591, 502] on span "@aql total_revenue | where(categories.name == (param_model.category_param | fir…" at bounding box center [754, 507] width 492 height 10
click at [676, 513] on code "Dataset your_dataset { . . . models : [ categories , orders , param_model ] met…" at bounding box center [733, 521] width 646 height 202
click at [575, 505] on span "@aql total_revenue | where(categories.name == (param_model.category_param | fir…" at bounding box center [754, 507] width 492 height 10
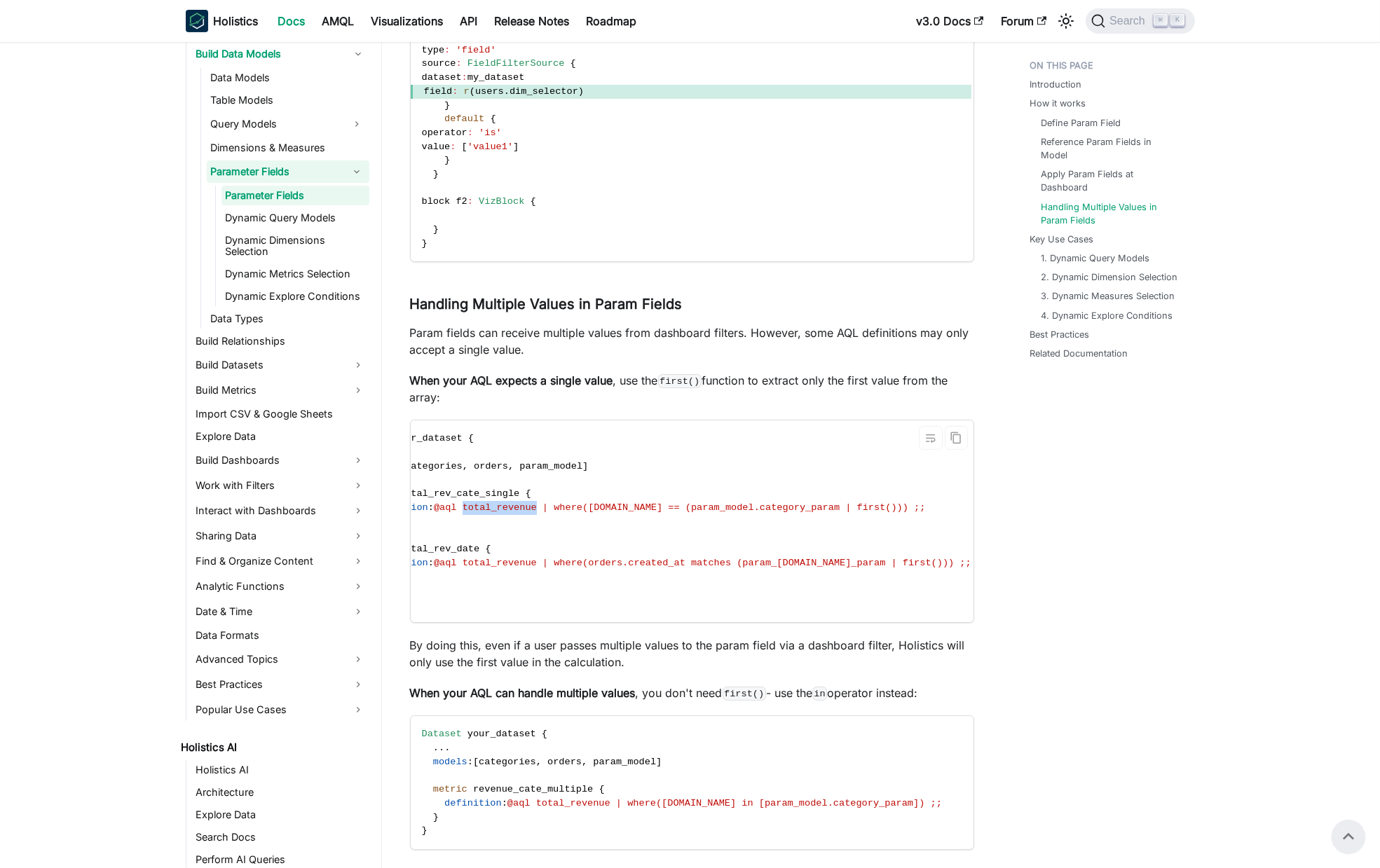
scroll to position [0, 76]
click at [500, 504] on span "@aql total_revenue | where(categories.name == (param_model.category_param | fir…" at bounding box center [678, 507] width 492 height 10
click at [652, 510] on span "@aql total_revenue | where(categories.name == (param_model.category_param | fir…" at bounding box center [678, 507] width 492 height 10
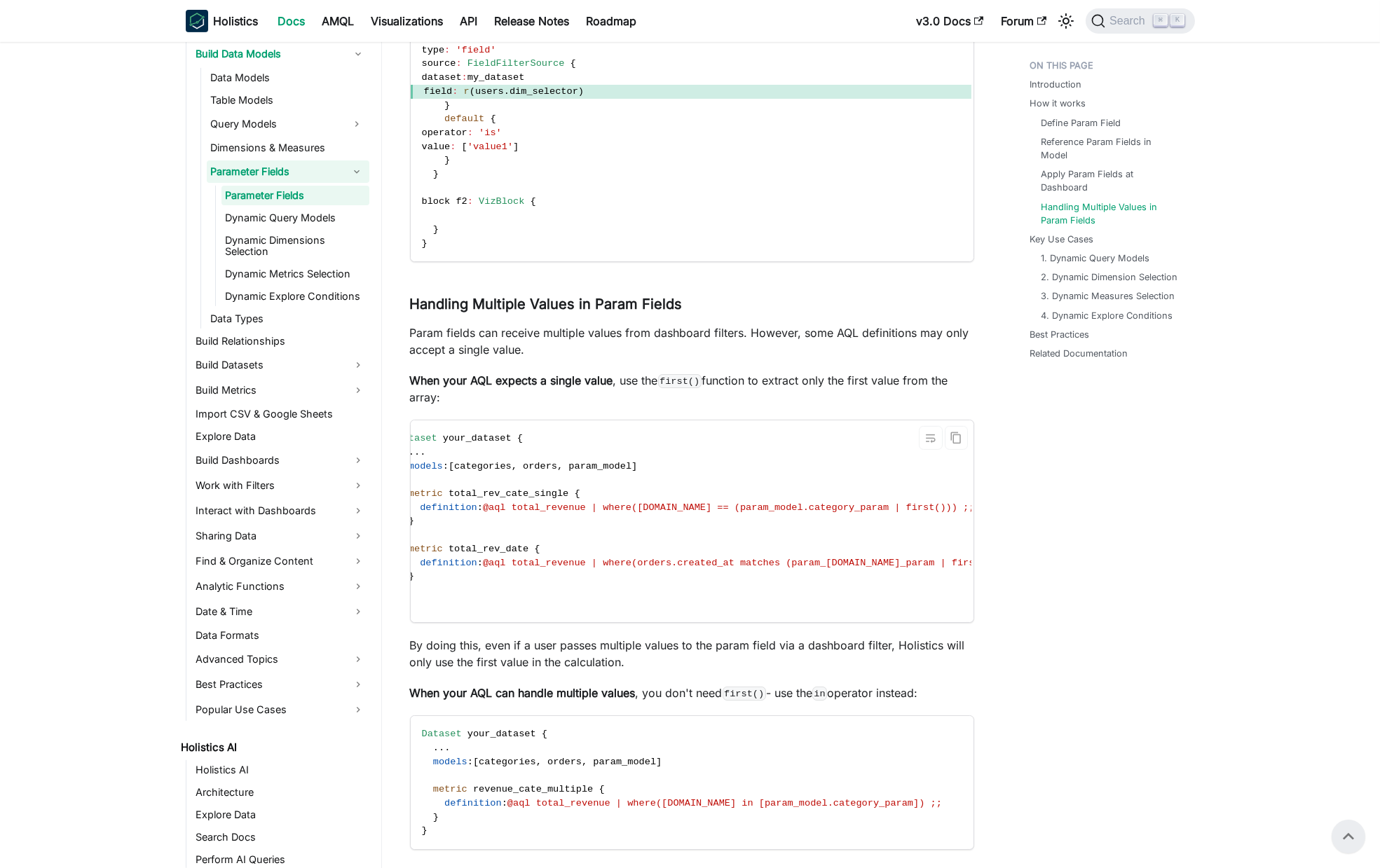
click at [556, 508] on span "@aql total_revenue | where(categories.name == (param_model.category_param | fir…" at bounding box center [729, 507] width 492 height 10
click at [671, 493] on code "Dataset your_dataset { . . . models : [ categories , orders , param_model ] met…" at bounding box center [709, 521] width 646 height 202
click at [623, 504] on span "@aql total_revenue | where(categories.name == (param_model.category_param | fir…" at bounding box center [729, 507] width 492 height 10
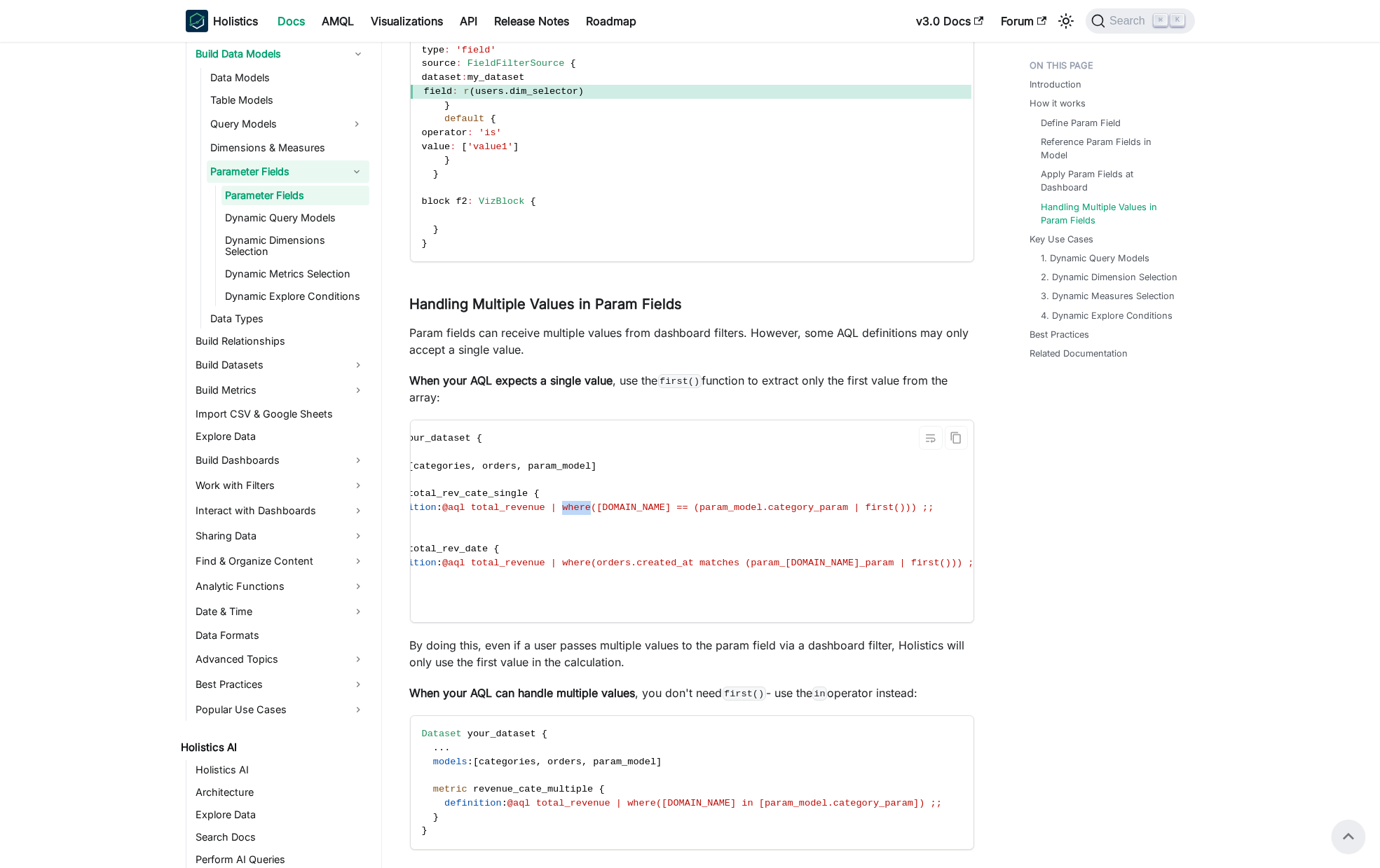
scroll to position [0, 76]
drag, startPoint x: 625, startPoint y: 508, endPoint x: 606, endPoint y: 504, distance: 19.4
click at [625, 508] on span "@aql total_revenue | where(categories.name == (param_model.category_param | fir…" at bounding box center [678, 507] width 492 height 10
click at [606, 504] on span "@aql total_revenue | where(categories.name == (param_model.category_param | fir…" at bounding box center [678, 507] width 492 height 10
drag, startPoint x: 658, startPoint y: 505, endPoint x: 673, endPoint y: 504, distance: 15.0
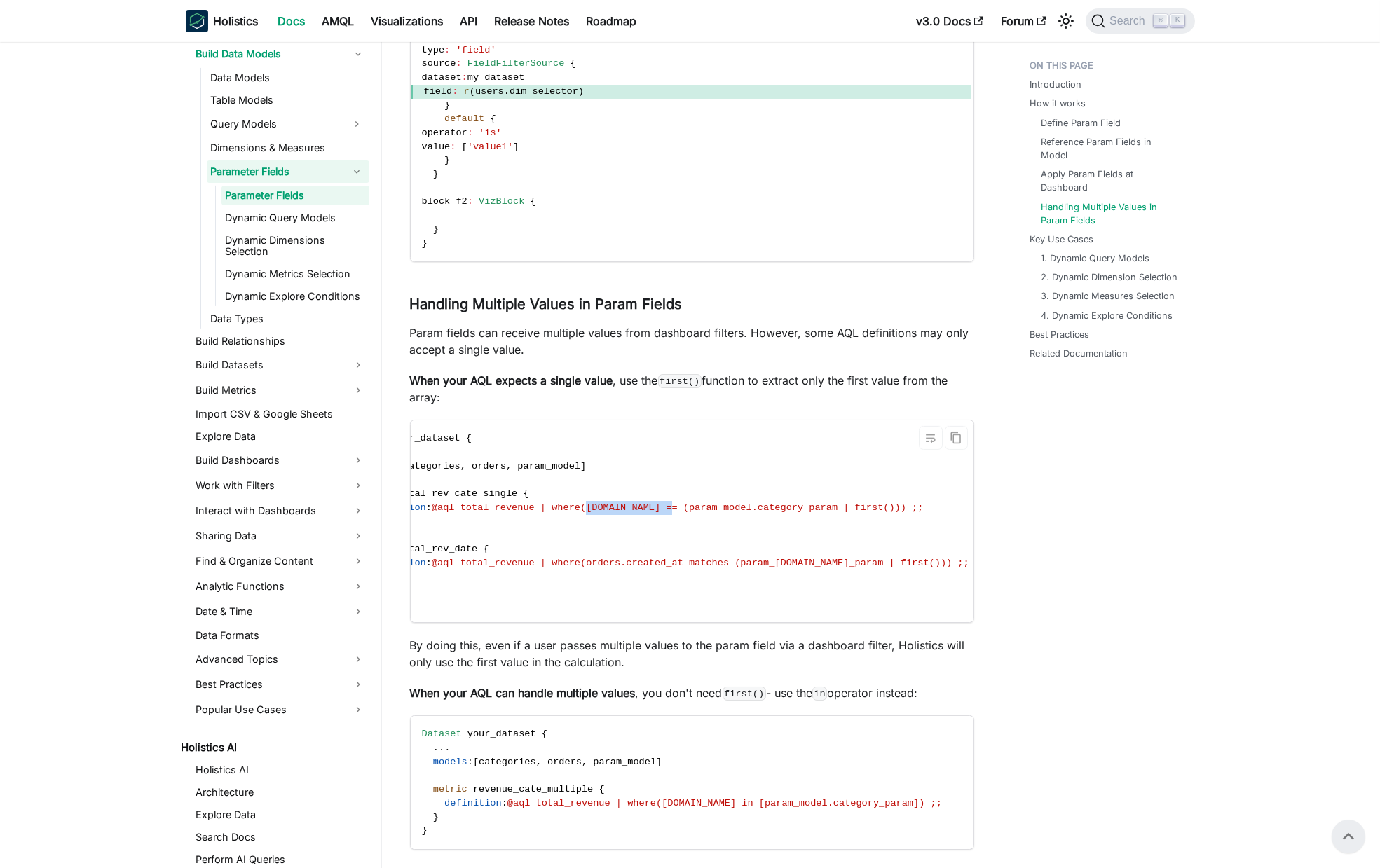
click at [670, 504] on span "@aql total_revenue | where(categories.name == (param_model.category_param | fir…" at bounding box center [678, 507] width 492 height 10
click at [740, 505] on span "@aql total_revenue | where(categories.name == (param_model.category_param | fir…" at bounding box center [678, 507] width 492 height 10
drag, startPoint x: 740, startPoint y: 505, endPoint x: 653, endPoint y: 504, distance: 87.0
click at [825, 504] on span "@aql total_revenue | where(categories.name == (param_model.category_param | fir…" at bounding box center [678, 507] width 492 height 10
click at [830, 508] on span "@aql total_revenue | where(categories.name == (param_model.category_param | fir…" at bounding box center [678, 507] width 492 height 10
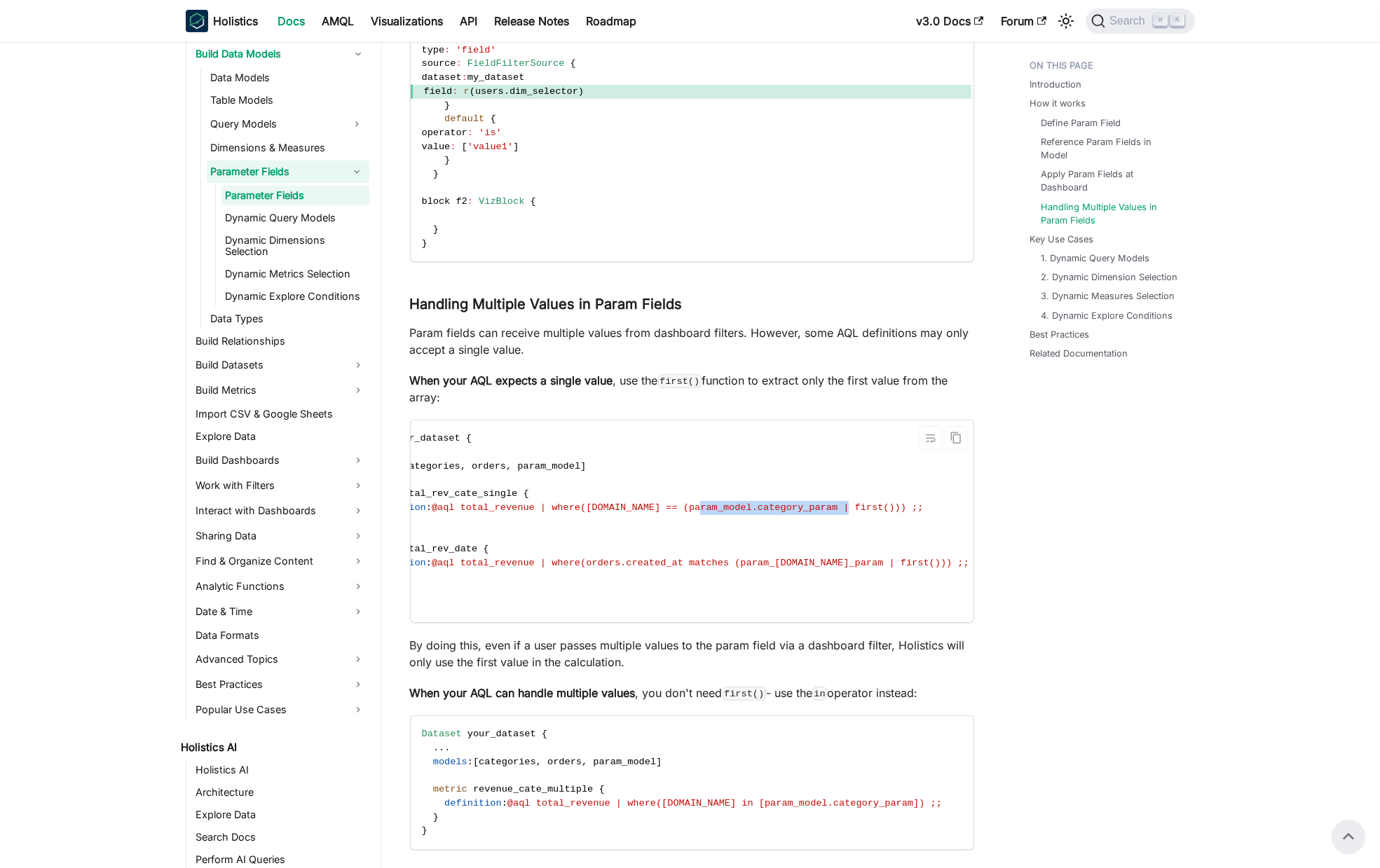
drag, startPoint x: 830, startPoint y: 508, endPoint x: 738, endPoint y: 504, distance: 92.1
click at [738, 504] on span "@aql total_revenue | where(categories.name == (param_model.category_param | fir…" at bounding box center [678, 507] width 492 height 10
click at [571, 499] on code "Dataset your_dataset { . . . models : [ categories , orders , param_model ] met…" at bounding box center [657, 521] width 646 height 202
click at [615, 510] on span "@aql total_revenue | where(categories.name == (param_model.category_param | fir…" at bounding box center [678, 507] width 492 height 10
drag, startPoint x: 615, startPoint y: 510, endPoint x: 897, endPoint y: 511, distance: 282.0
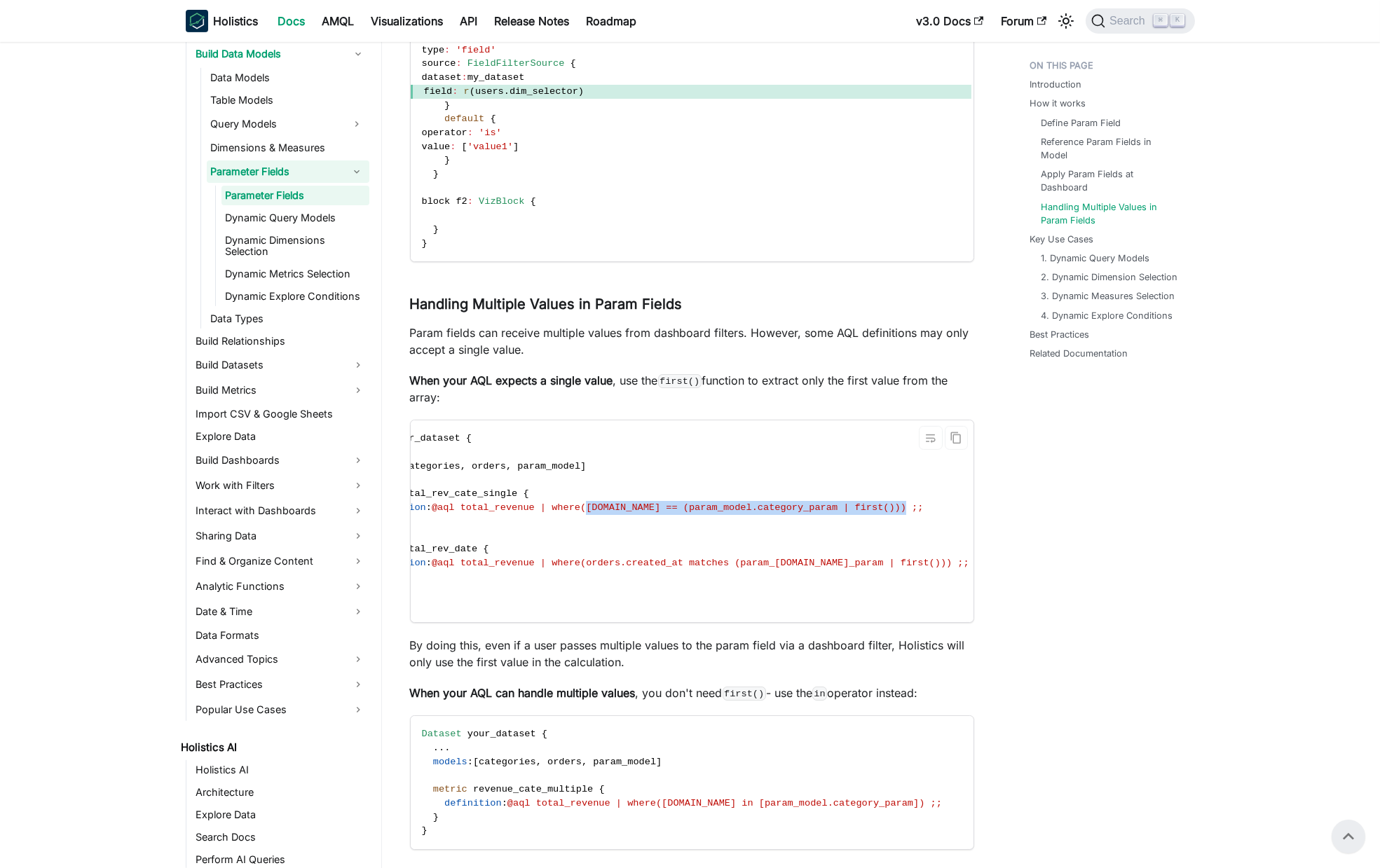
click at [903, 513] on span "@aql total_revenue | where(categories.name == (param_model.category_param | fir…" at bounding box center [678, 507] width 492 height 10
click at [845, 507] on span "@aql total_revenue | where(categories.name == (param_model.category_param | fir…" at bounding box center [678, 507] width 492 height 10
click at [569, 509] on span "@aql total_revenue | where(categories.name == (param_model.category_param | fir…" at bounding box center [678, 507] width 492 height 10
drag, startPoint x: 569, startPoint y: 509, endPoint x: 818, endPoint y: 513, distance: 249.0
click at [818, 513] on span "@aql total_revenue | where(categories.name == (param_model.category_param | fir…" at bounding box center [678, 507] width 492 height 10
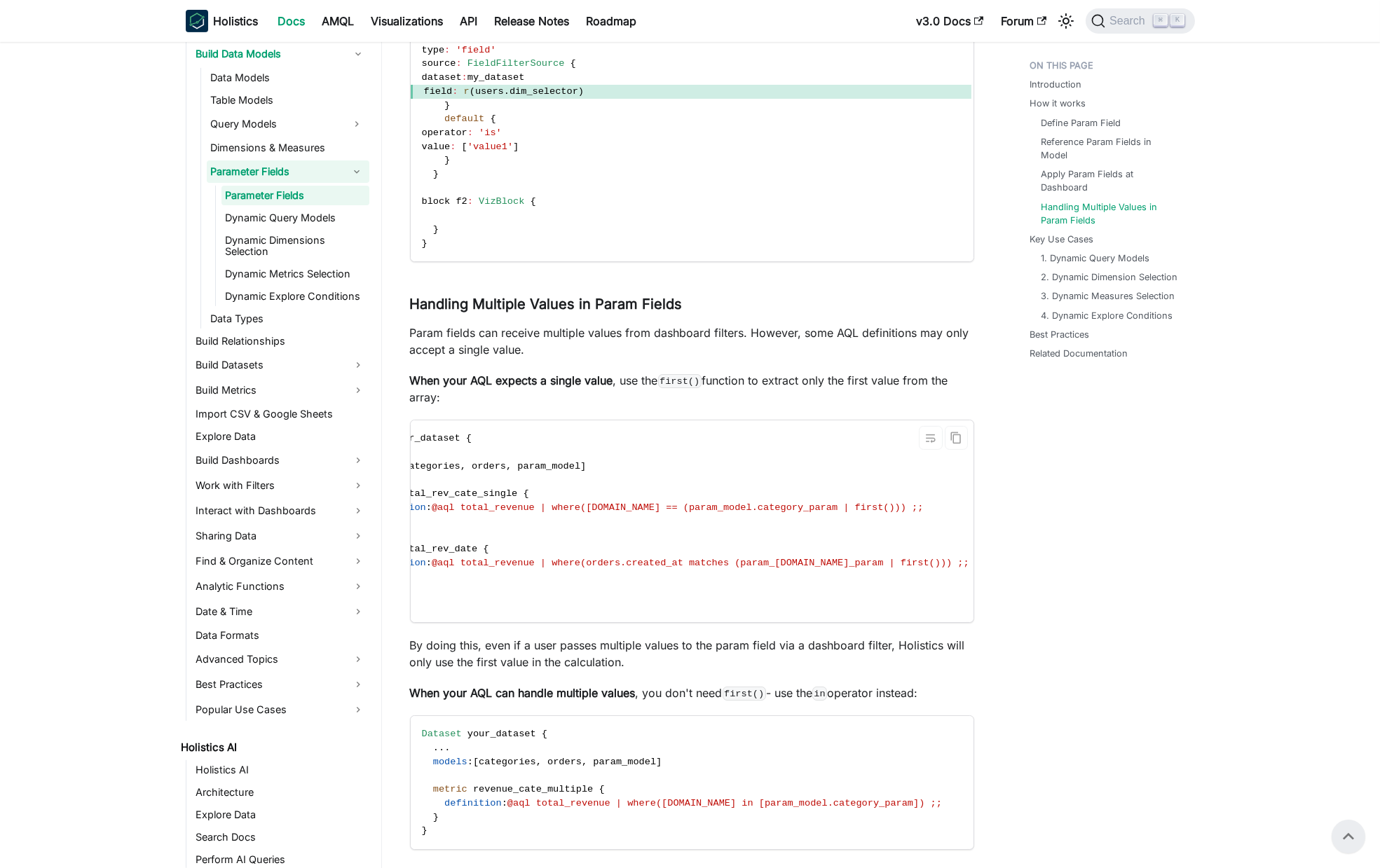
click at [672, 496] on code "Dataset your_dataset { . . . models : [ categories , orders , param_model ] met…" at bounding box center [657, 521] width 646 height 202
click at [491, 512] on span "@aql total_revenue | where(categories.name == (param_model.category_param | fir…" at bounding box center [678, 507] width 492 height 10
click at [513, 506] on span "@aql total_revenue | where(categories.name == (param_model.category_param | fir…" at bounding box center [678, 507] width 492 height 10
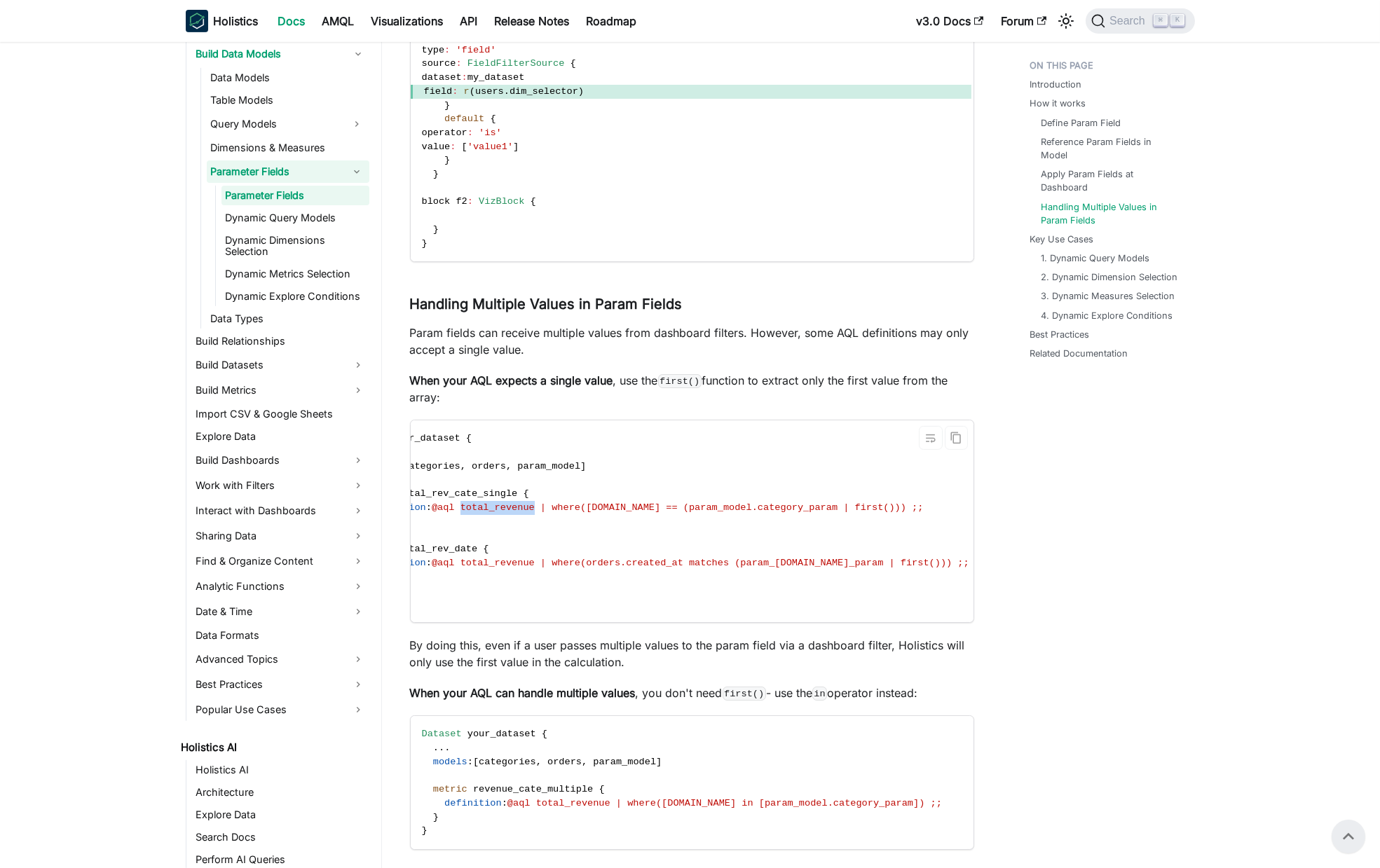
click at [499, 512] on span "@aql total_revenue | where(categories.name == (param_model.category_param | fir…" at bounding box center [678, 507] width 492 height 10
click at [633, 509] on span "@aql total_revenue | where(categories.name == (param_model.category_param | fir…" at bounding box center [678, 507] width 492 height 10
click at [844, 506] on span "@aql total_revenue | where(categories.name == (param_model.category_param | fir…" at bounding box center [678, 507] width 492 height 10
drag, startPoint x: 844, startPoint y: 506, endPoint x: 679, endPoint y: 512, distance: 165.1
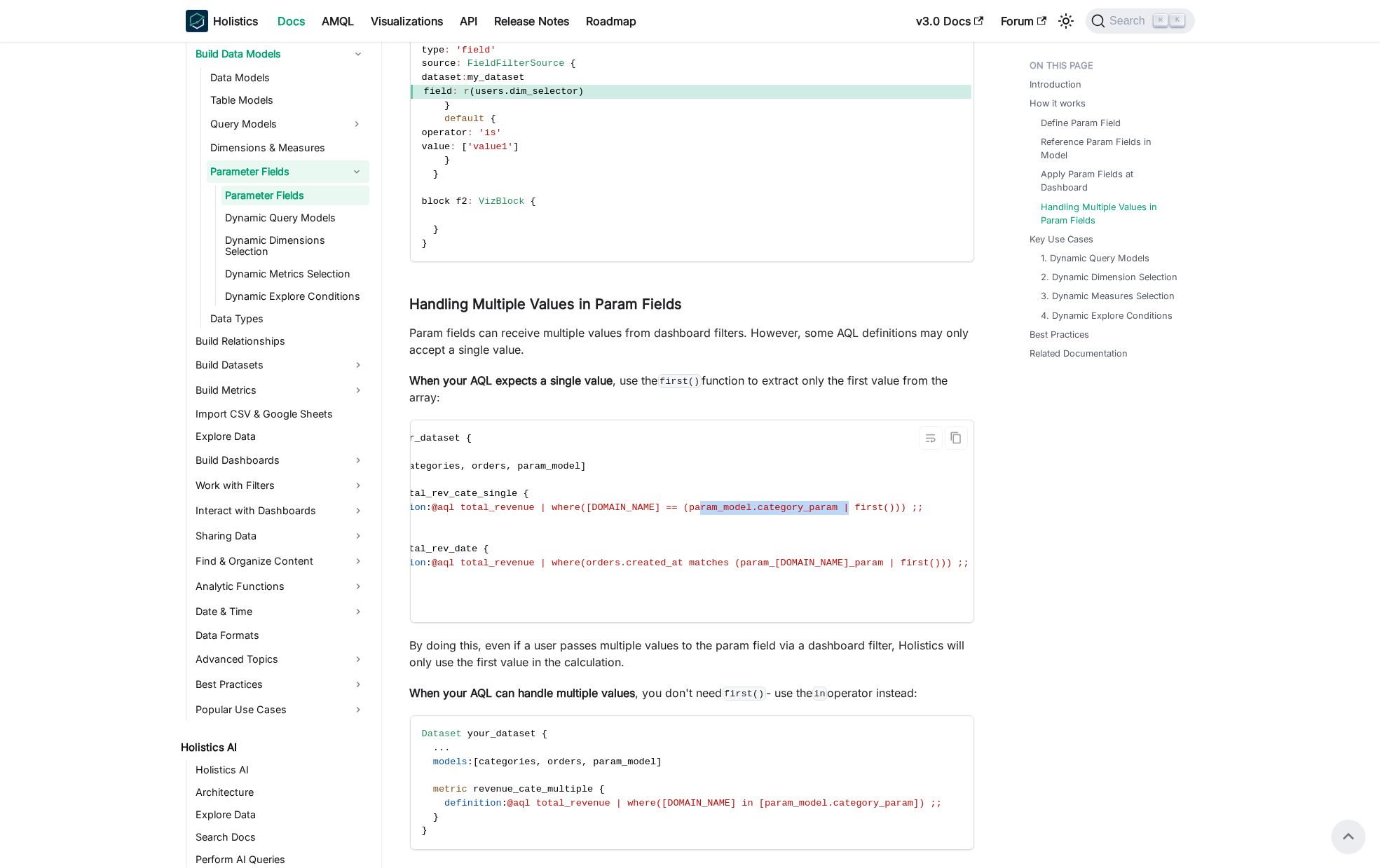
click at [722, 507] on span "@aql total_revenue | where(categories.name == (param_model.category_param | fir…" at bounding box center [678, 507] width 492 height 10
click at [577, 510] on span "@aql total_revenue | where(categories.name == (param_model.category_param | fir…" at bounding box center [678, 507] width 492 height 10
drag, startPoint x: 550, startPoint y: 507, endPoint x: 920, endPoint y: 507, distance: 370.0
click at [920, 507] on span "@aql total_revenue | where(categories.name == (param_model.category_param | fir…" at bounding box center [678, 507] width 492 height 10
click at [606, 509] on span "@aql total_revenue | where(categories.name == (param_model.category_param | fir…" at bounding box center [678, 507] width 492 height 10
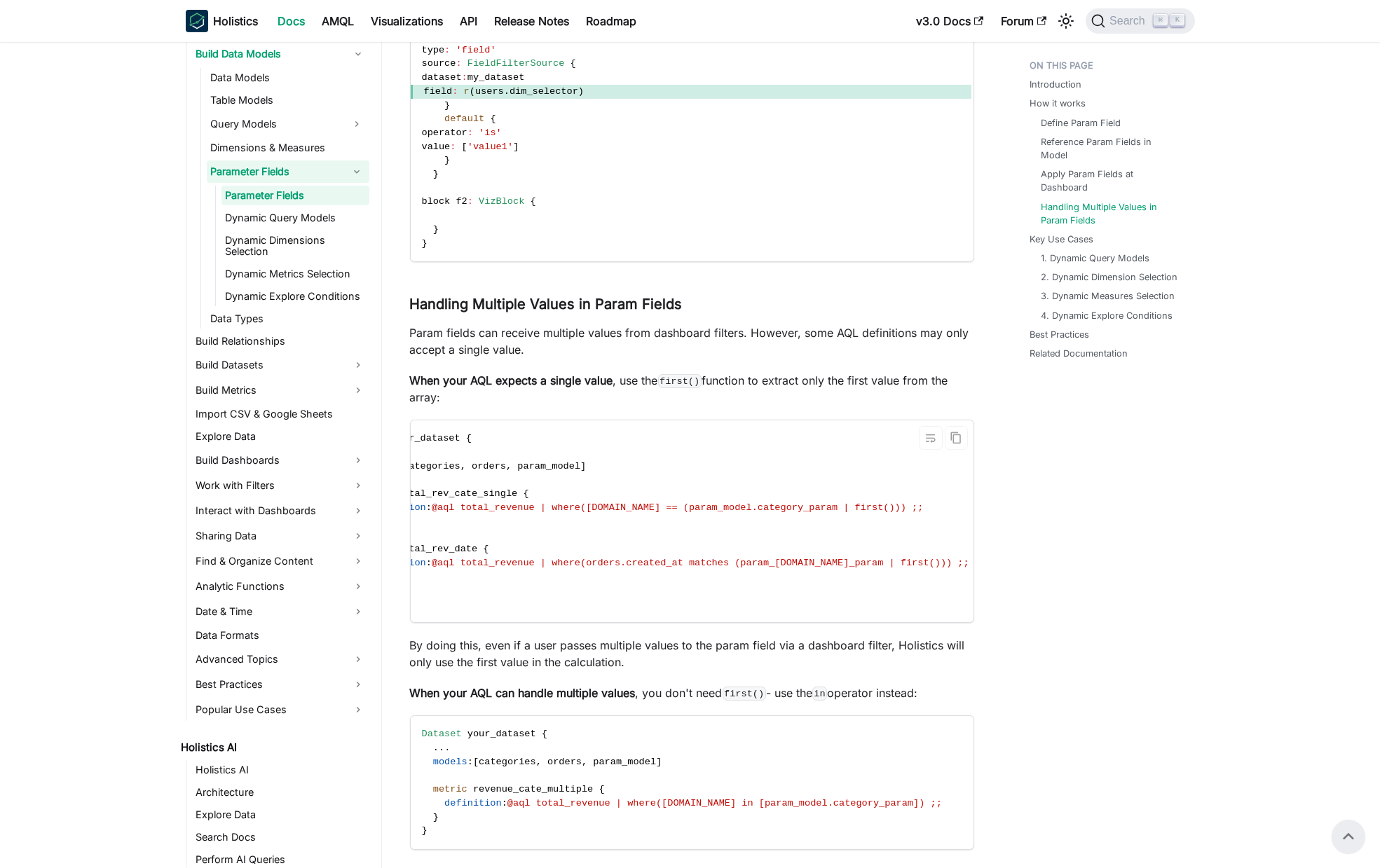
click at [803, 508] on span "@aql total_revenue | where(categories.name == (param_model.category_param | fir…" at bounding box center [678, 507] width 492 height 10
drag, startPoint x: 557, startPoint y: 477, endPoint x: 308, endPoint y: 473, distance: 249.0
click at [557, 477] on code "Dataset your_dataset { . . . models : [ categories , orders , param_model ] met…" at bounding box center [657, 521] width 646 height 202
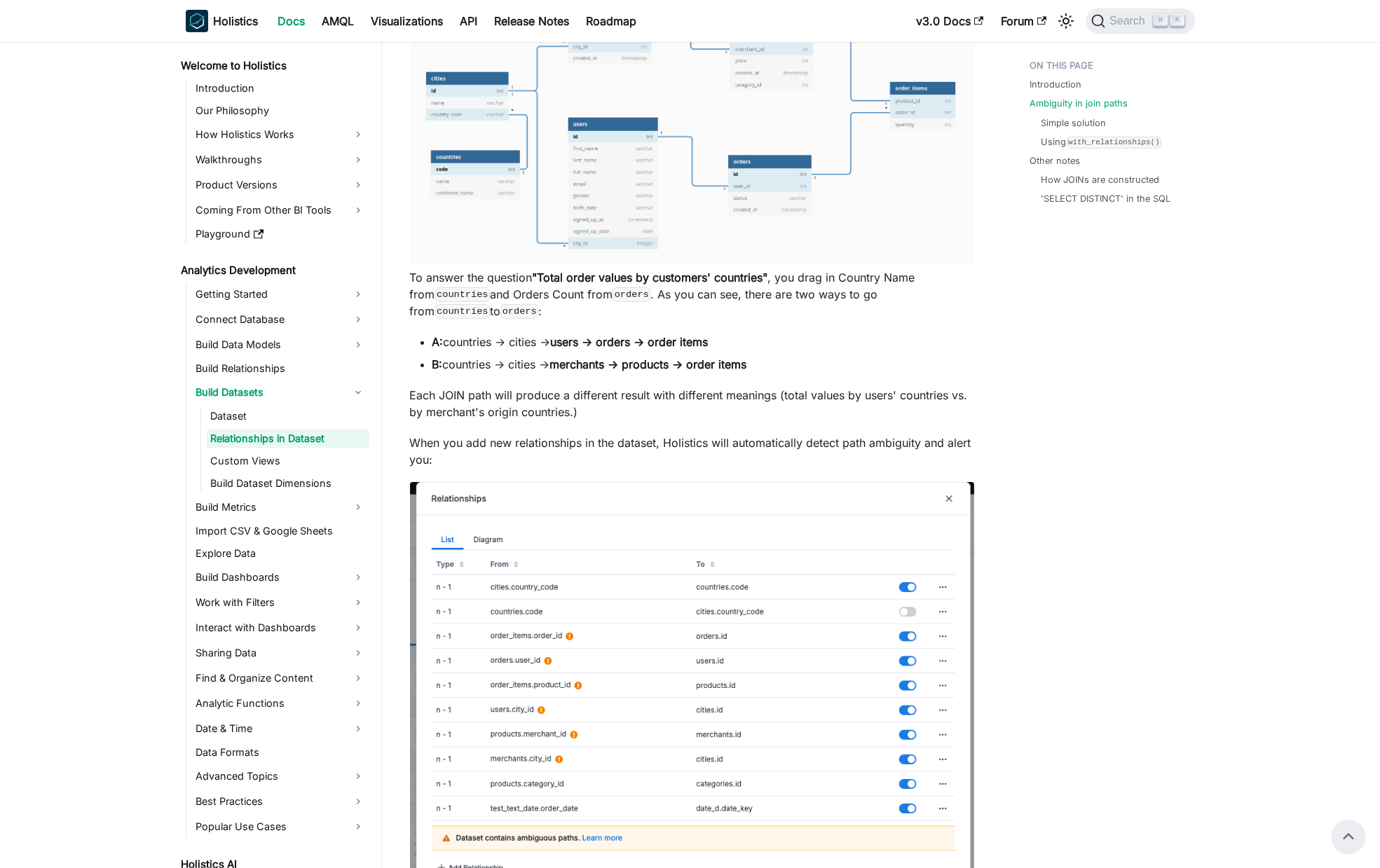
scroll to position [1370, 0]
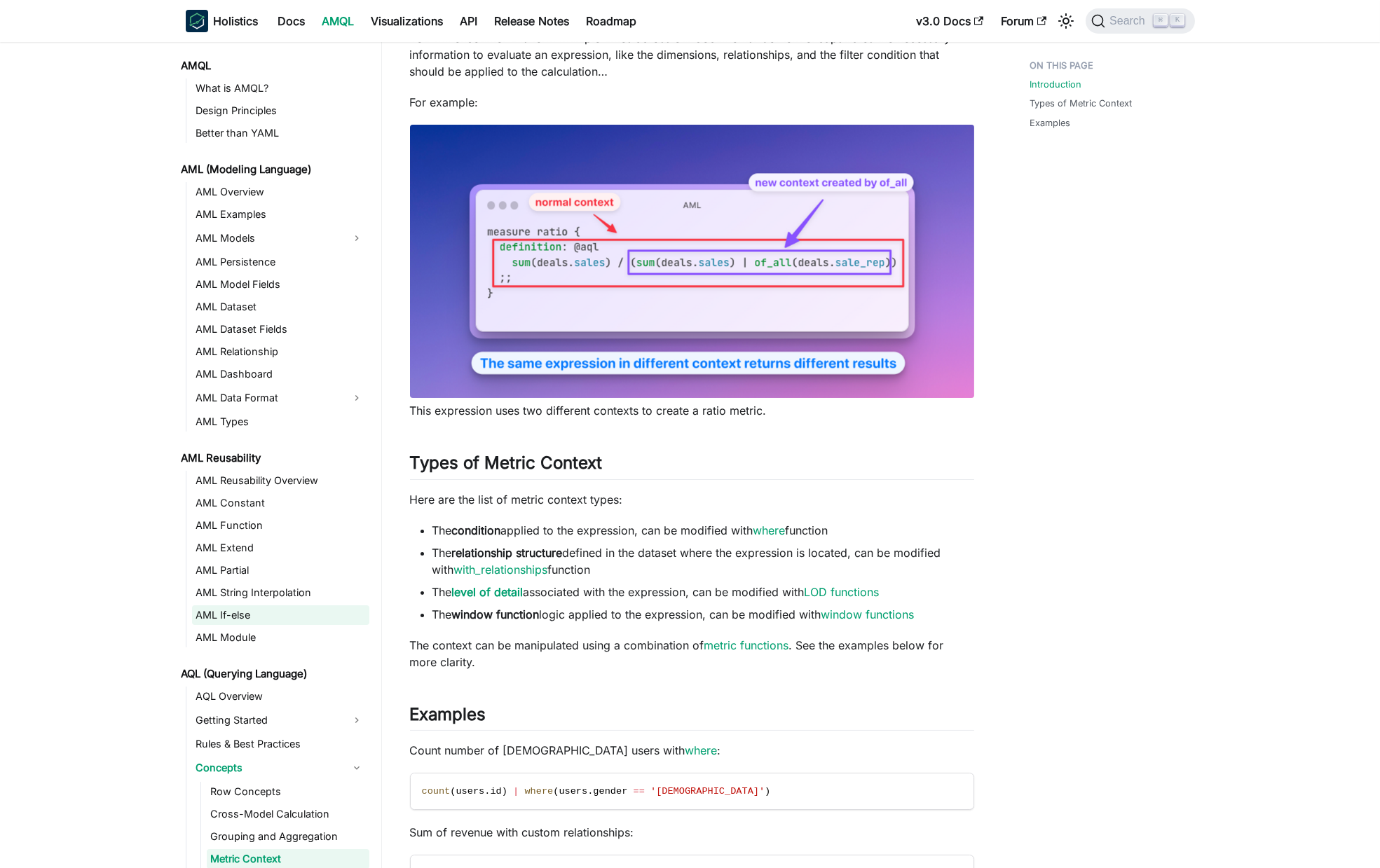
scroll to position [165, 0]
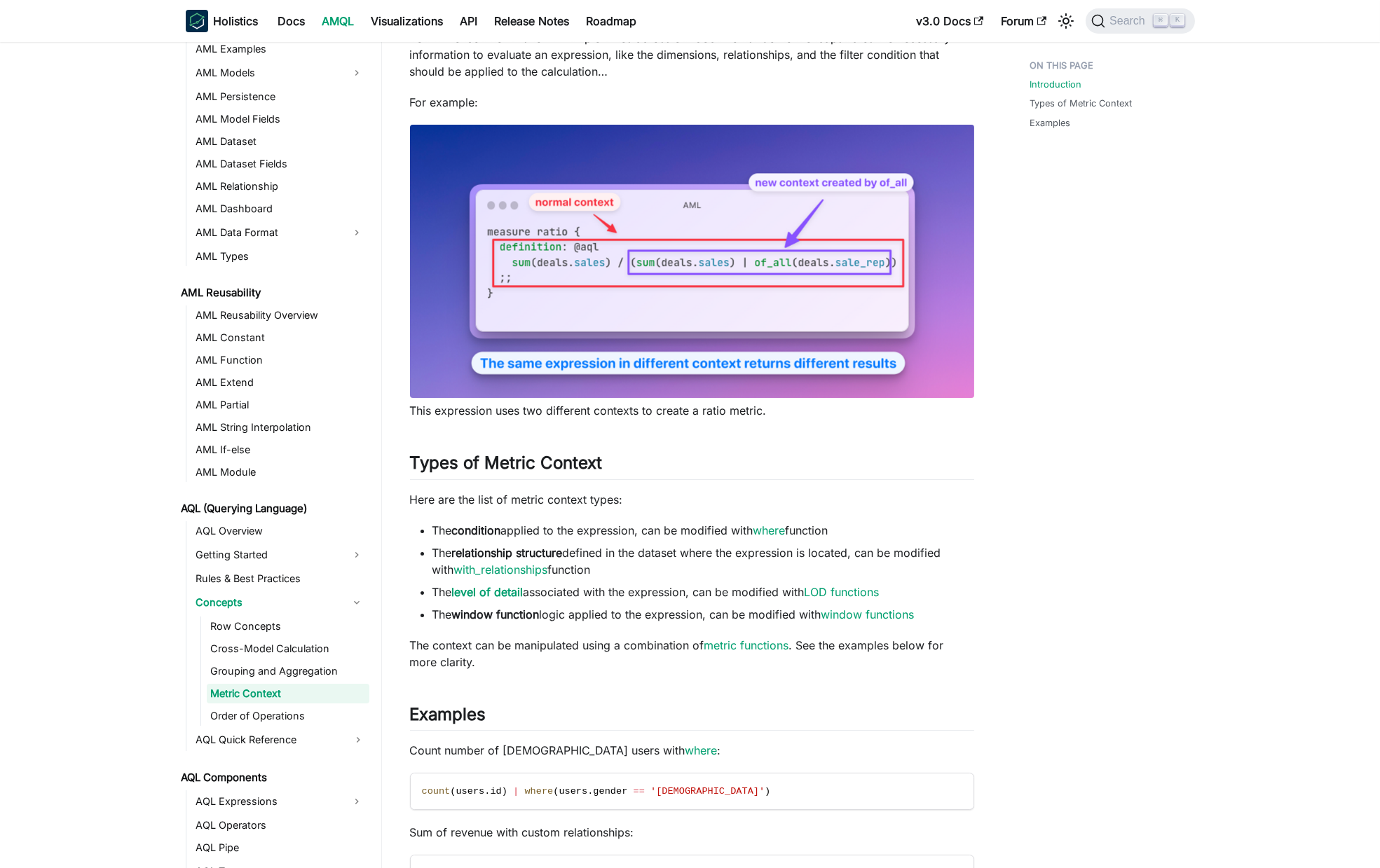
drag, startPoint x: 719, startPoint y: 457, endPoint x: 566, endPoint y: 437, distance: 154.3
click at [720, 457] on h2 "Types of Metric Context ​" at bounding box center [692, 466] width 564 height 26
